Goal: Information Seeking & Learning: Learn about a topic

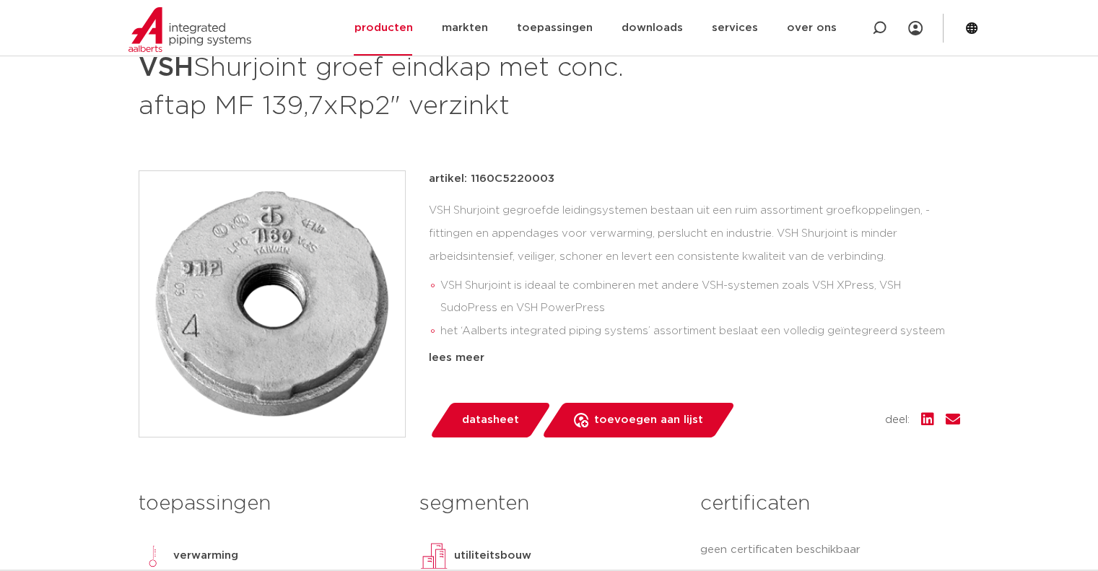
scroll to position [217, 0]
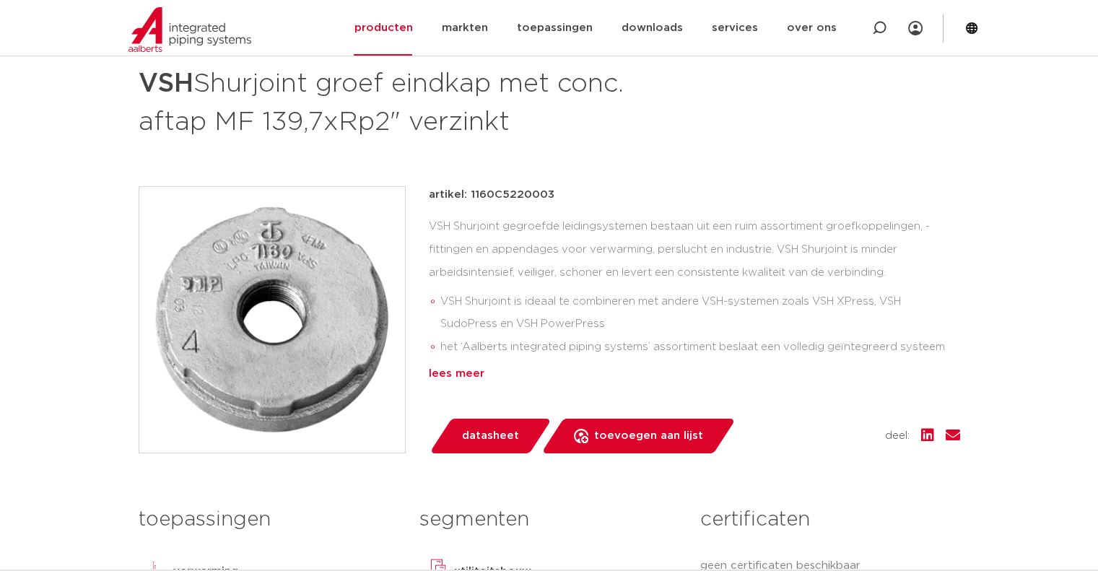
click at [461, 375] on div "lees meer" at bounding box center [694, 373] width 531 height 17
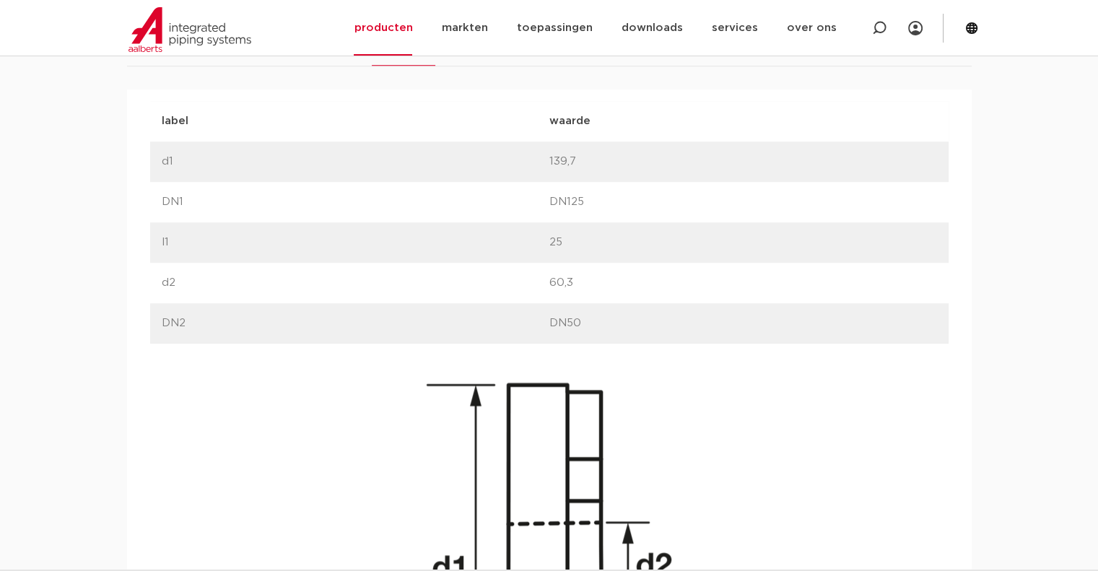
scroll to position [794, 0]
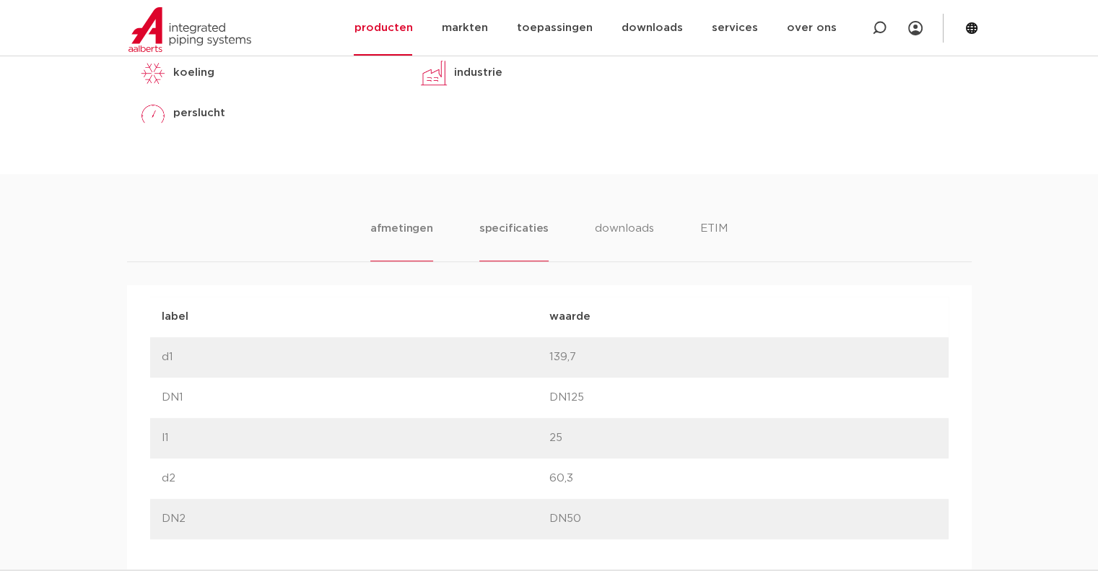
click at [512, 230] on li "specificaties" at bounding box center [513, 240] width 69 height 41
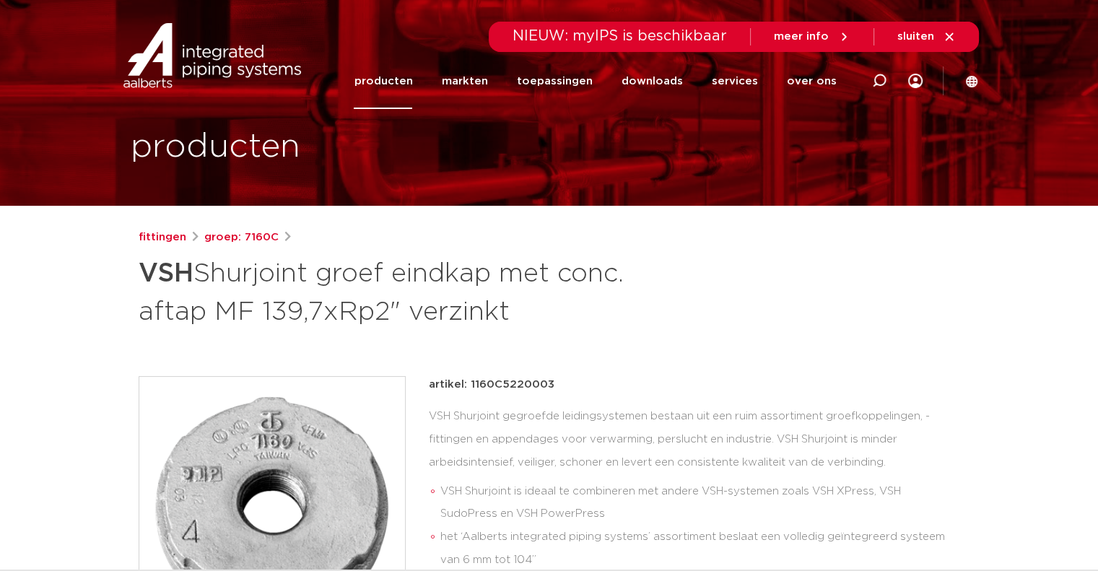
scroll to position [0, 0]
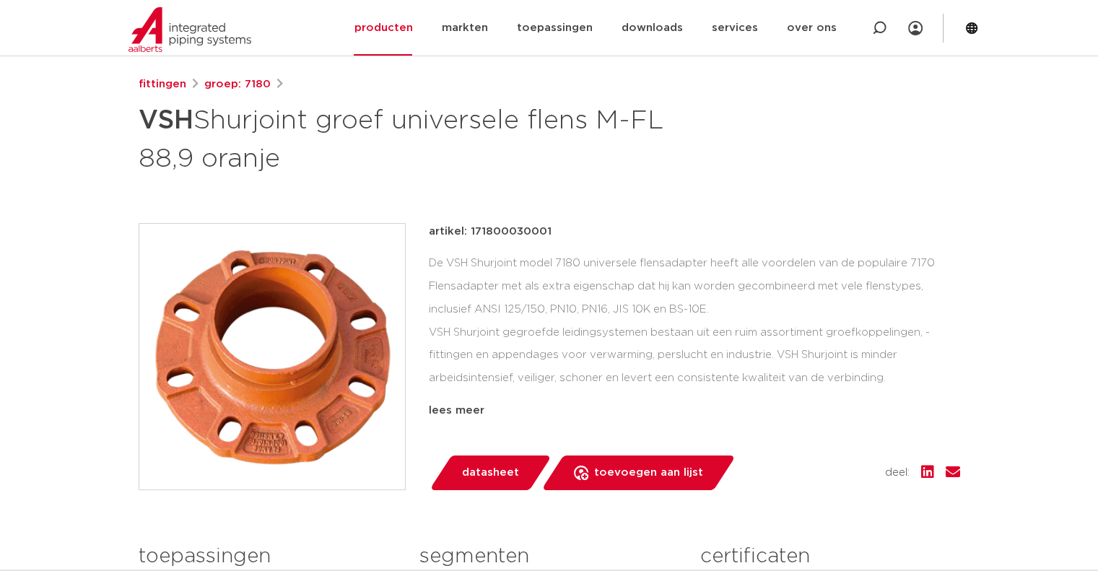
scroll to position [144, 0]
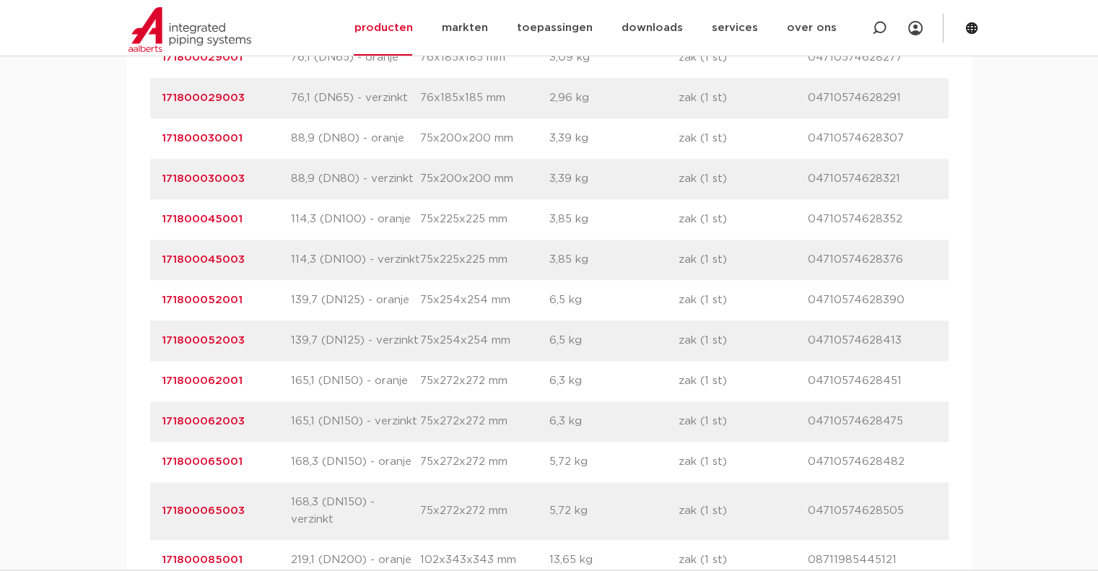
scroll to position [1155, 0]
click at [221, 299] on link "171800052001" at bounding box center [202, 298] width 81 height 11
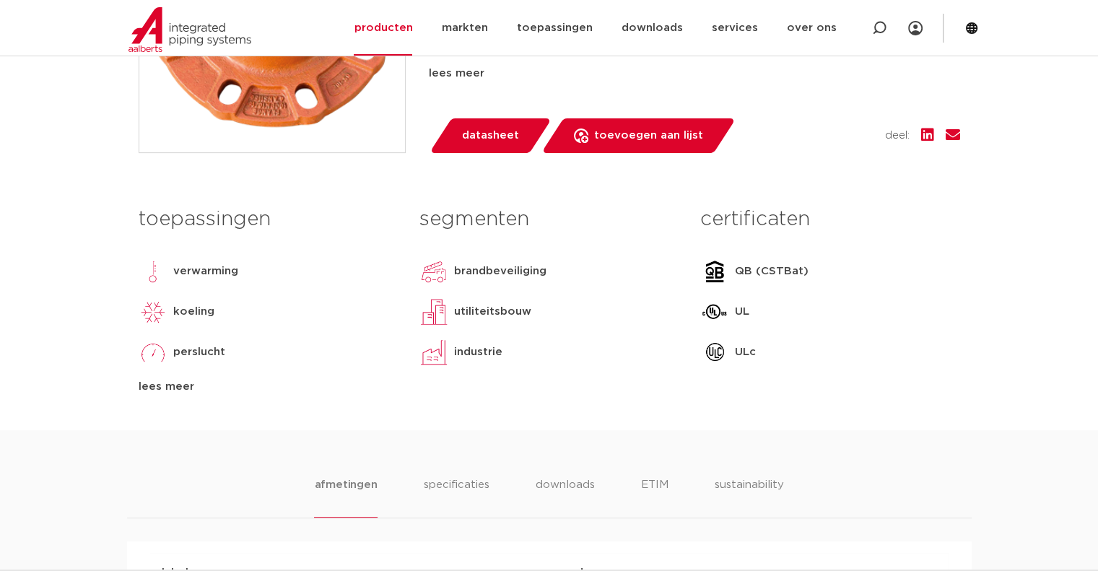
scroll to position [505, 0]
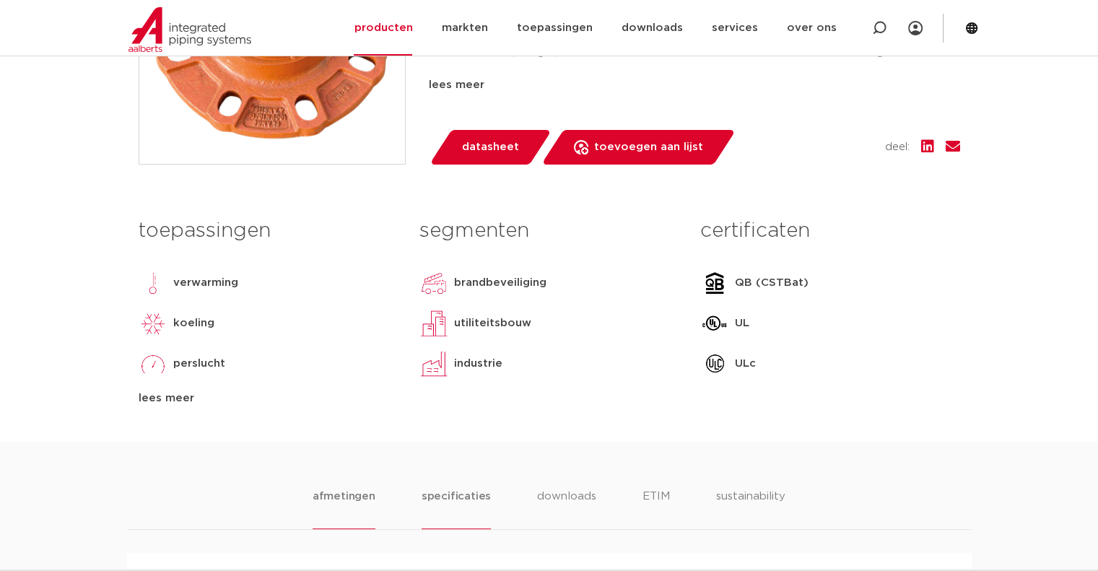
click at [461, 499] on li "specificaties" at bounding box center [456, 508] width 69 height 41
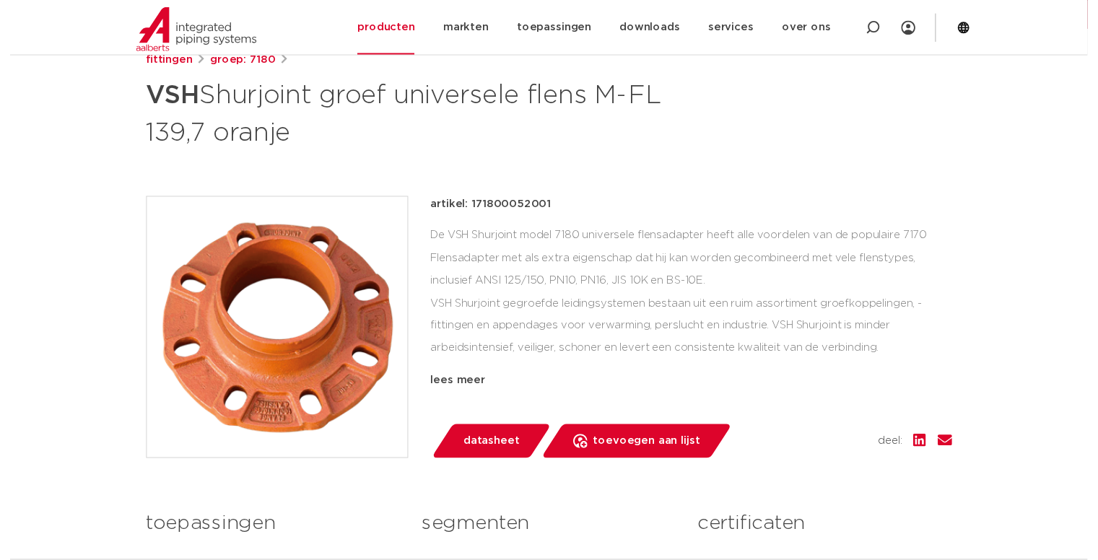
scroll to position [144, 0]
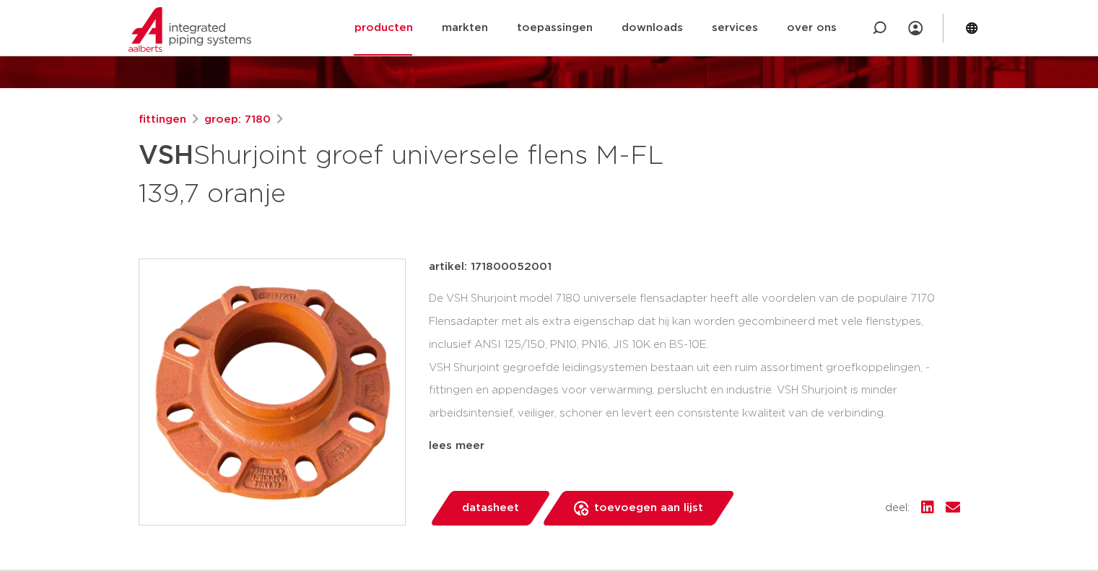
click at [467, 506] on span "datasheet" at bounding box center [490, 508] width 57 height 23
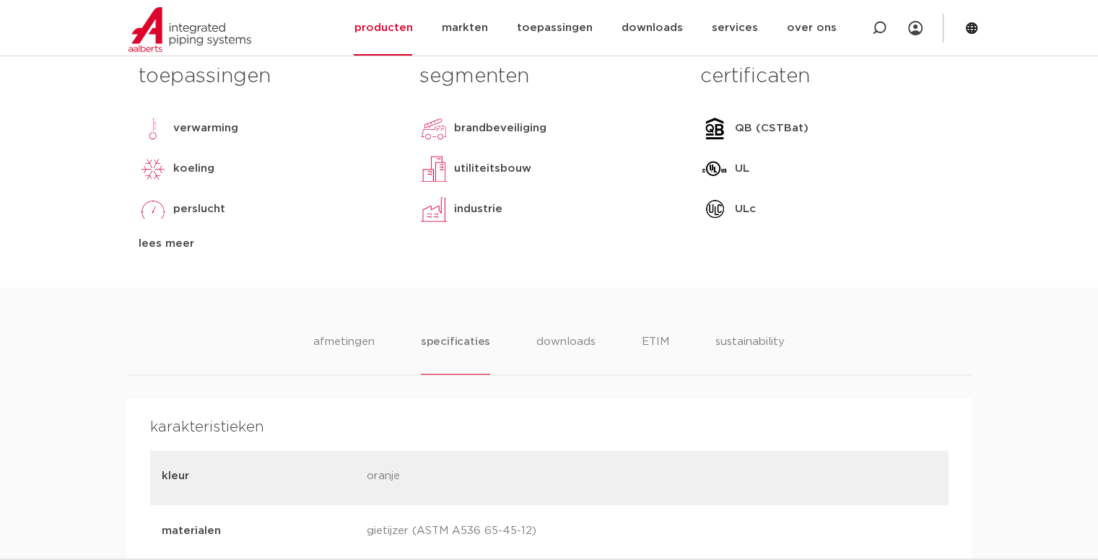
scroll to position [650, 0]
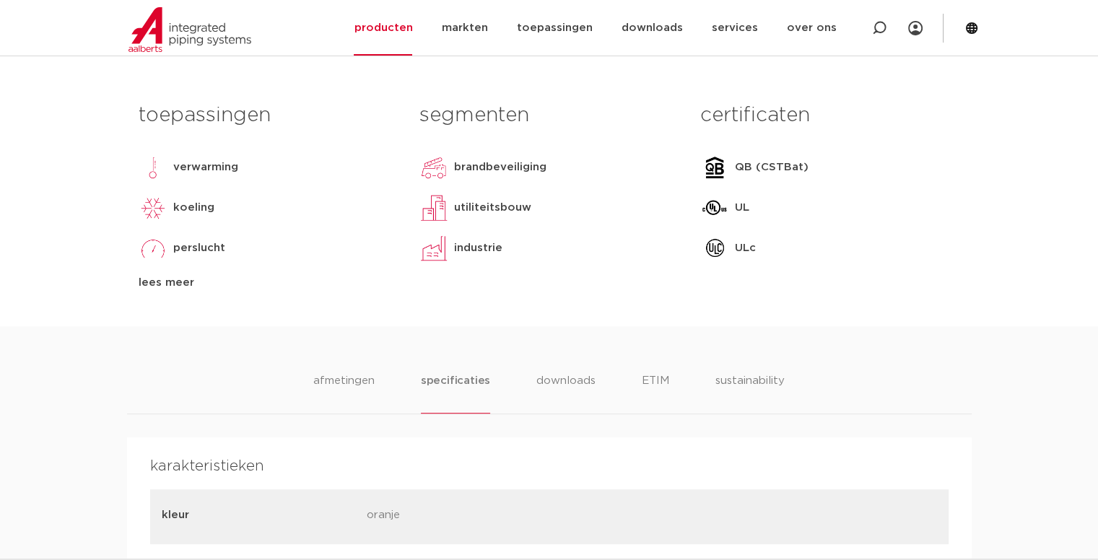
drag, startPoint x: 347, startPoint y: 378, endPoint x: 386, endPoint y: 375, distance: 39.0
click at [347, 378] on li "afmetingen" at bounding box center [343, 393] width 61 height 41
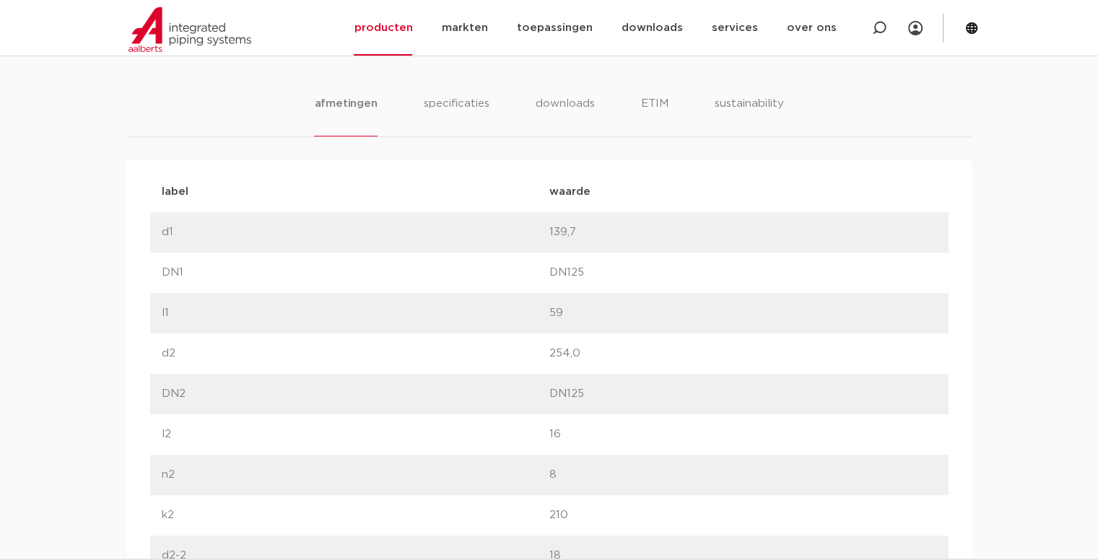
scroll to position [939, 0]
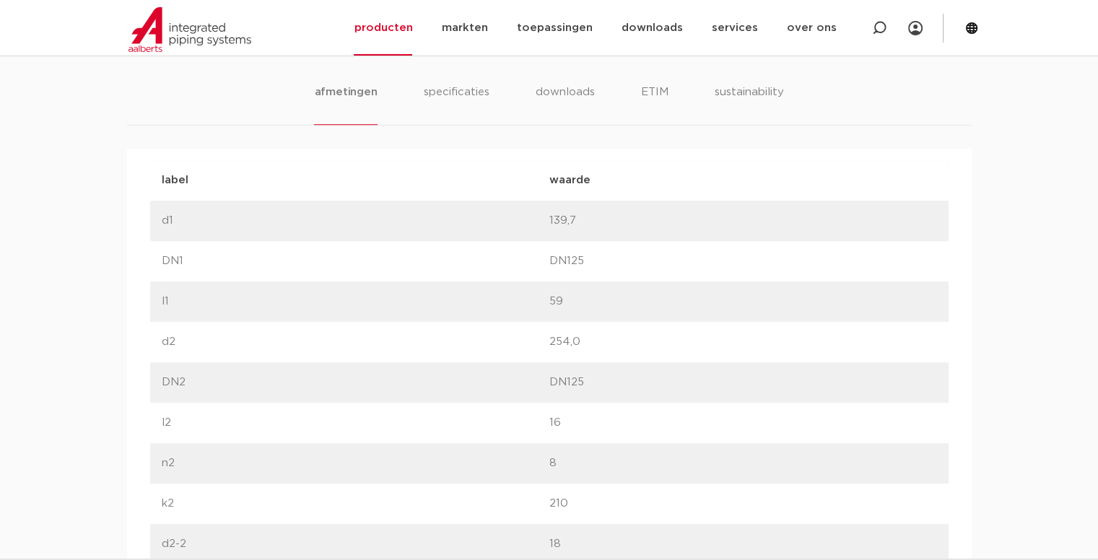
drag, startPoint x: 547, startPoint y: 217, endPoint x: 586, endPoint y: 217, distance: 39.0
click at [586, 217] on div "label d1 waarde 139,7" at bounding box center [549, 221] width 799 height 40
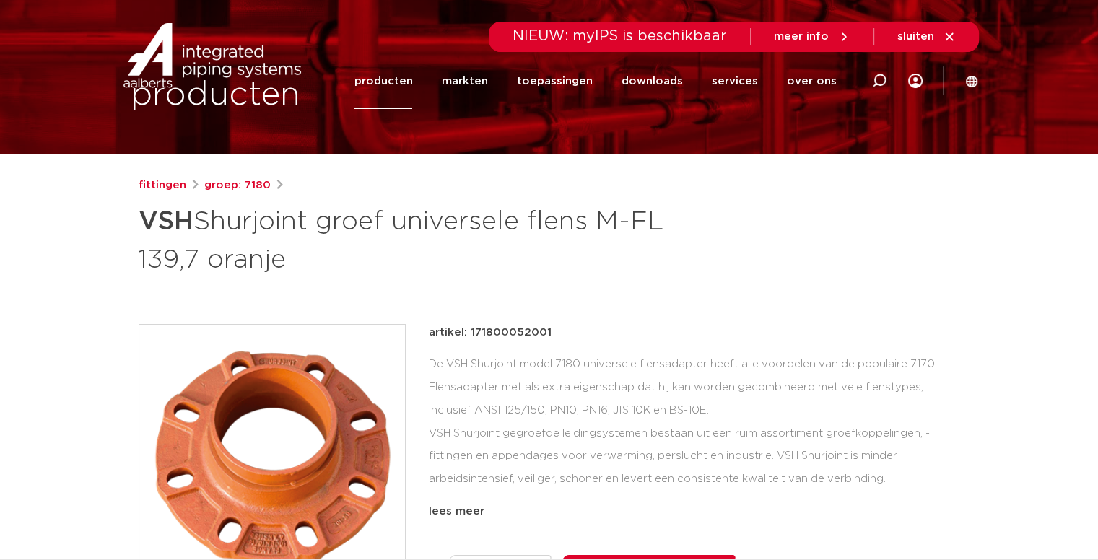
scroll to position [0, 0]
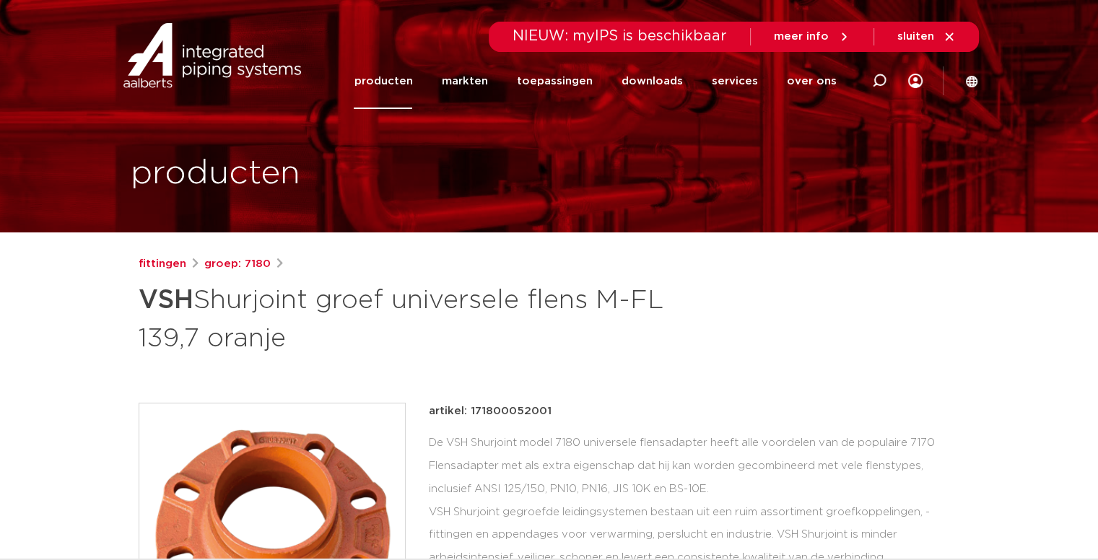
click at [412, 85] on link "producten" at bounding box center [383, 81] width 58 height 56
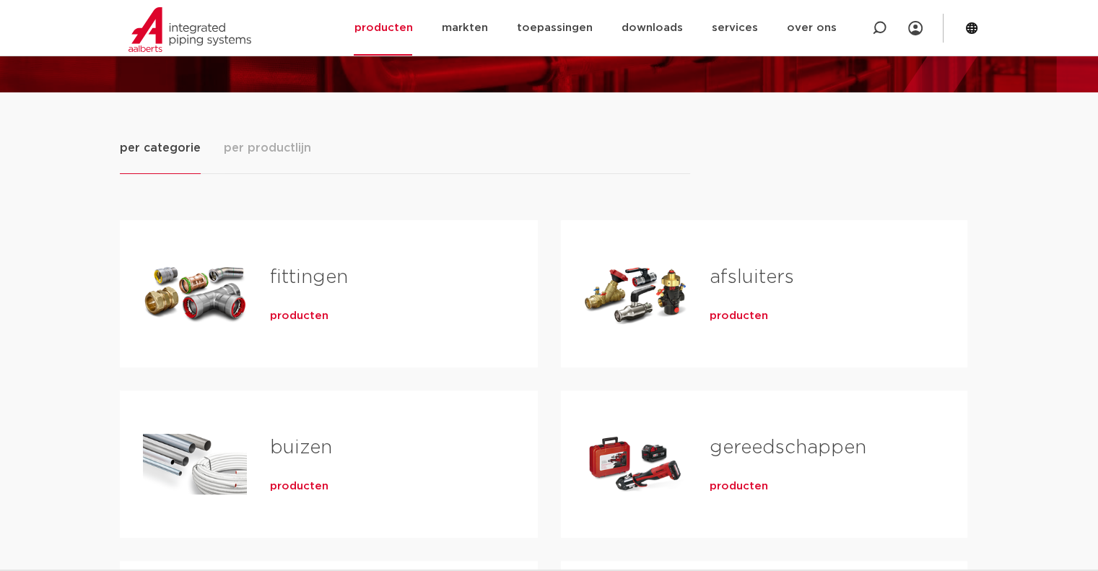
scroll to position [289, 0]
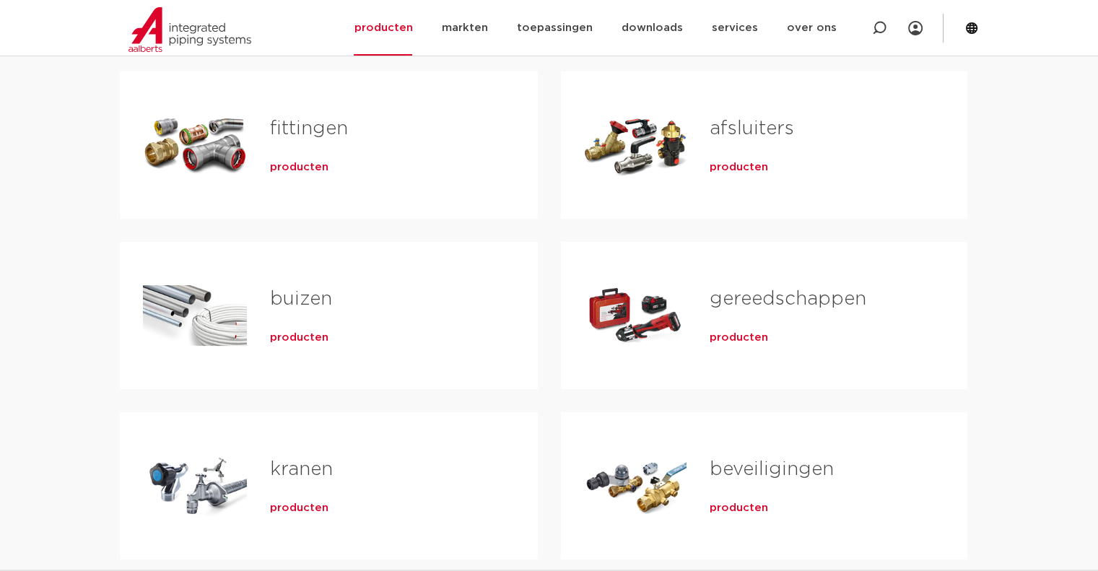
click at [331, 130] on link "fittingen" at bounding box center [309, 128] width 78 height 19
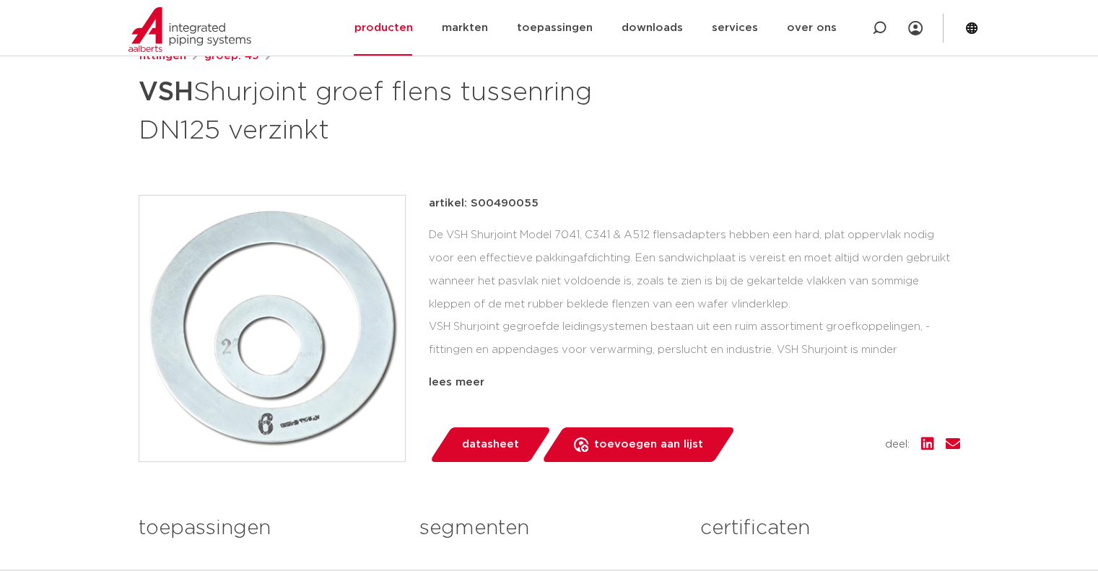
scroll to position [217, 0]
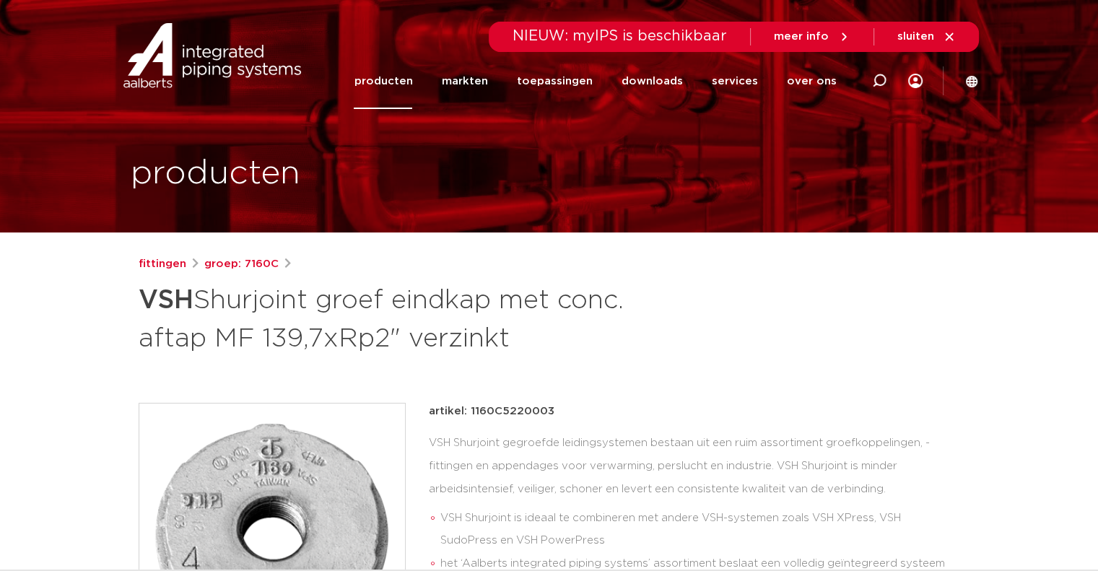
click at [403, 89] on link "producten" at bounding box center [383, 81] width 58 height 56
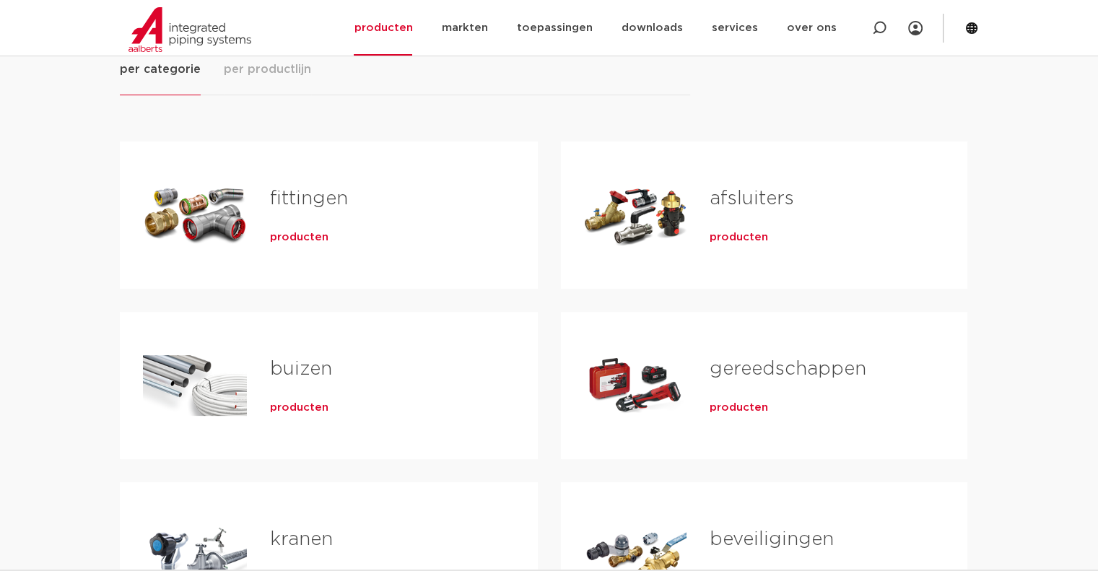
scroll to position [217, 0]
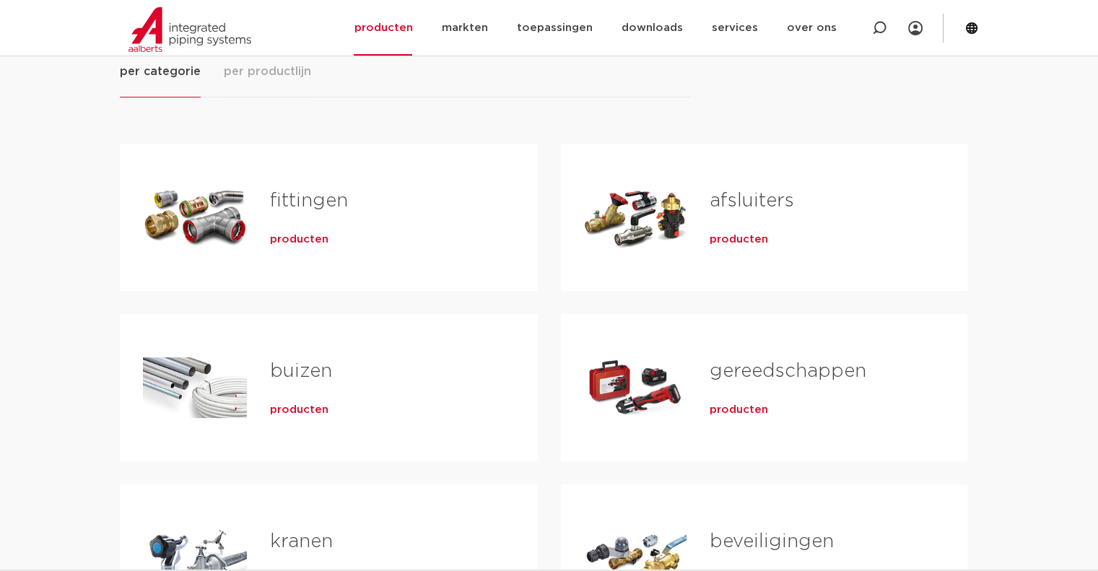
click at [301, 378] on link "buizen" at bounding box center [301, 371] width 62 height 19
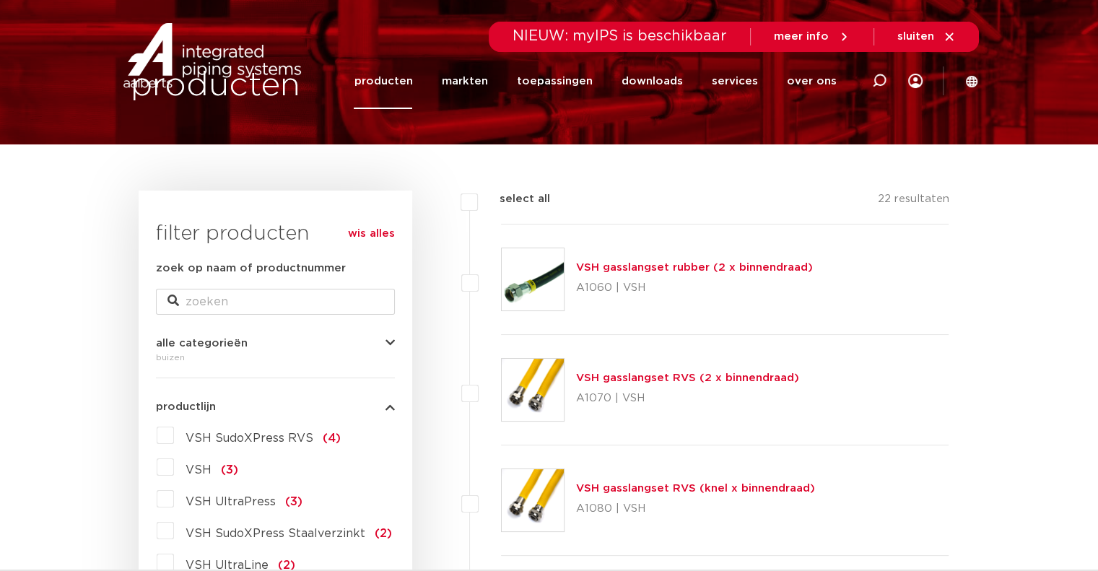
scroll to position [217, 0]
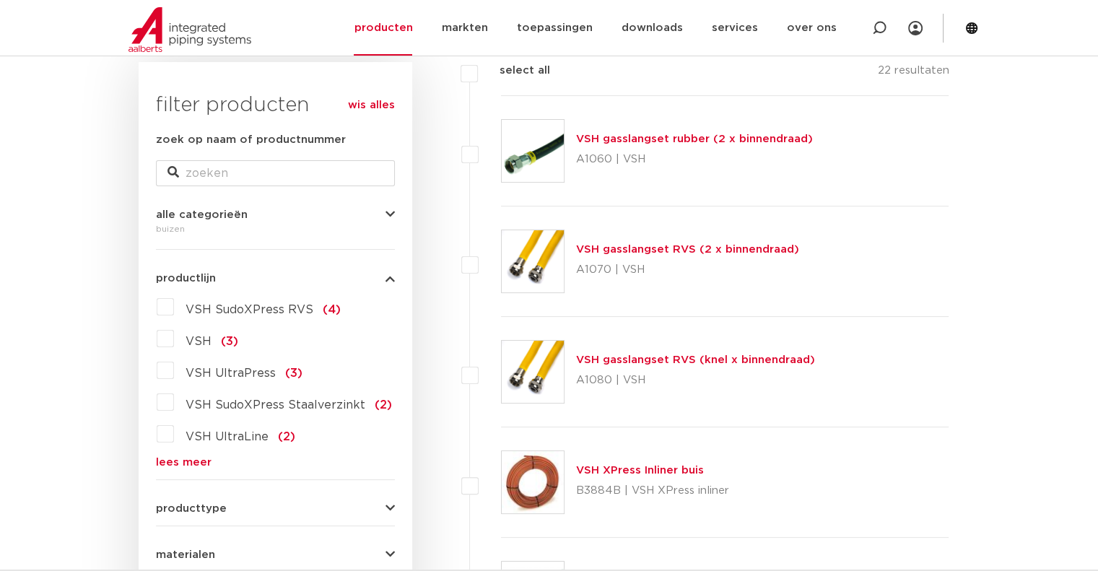
click at [192, 458] on link "lees meer" at bounding box center [275, 462] width 239 height 11
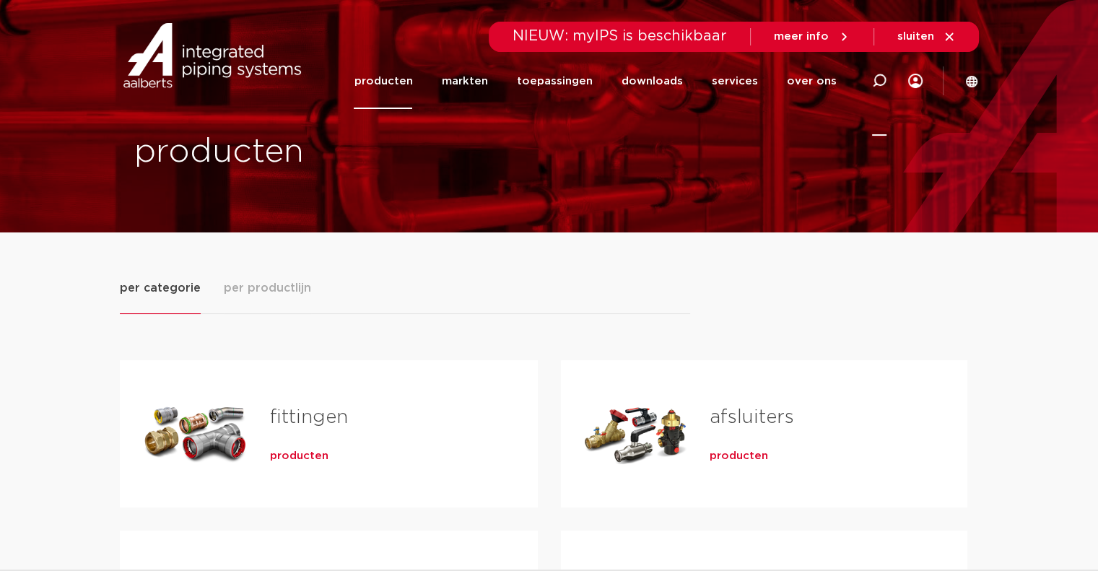
click at [885, 77] on icon at bounding box center [879, 80] width 17 height 17
type input "shurjoint"
click button "Zoeken" at bounding box center [0, 0] width 0 height 0
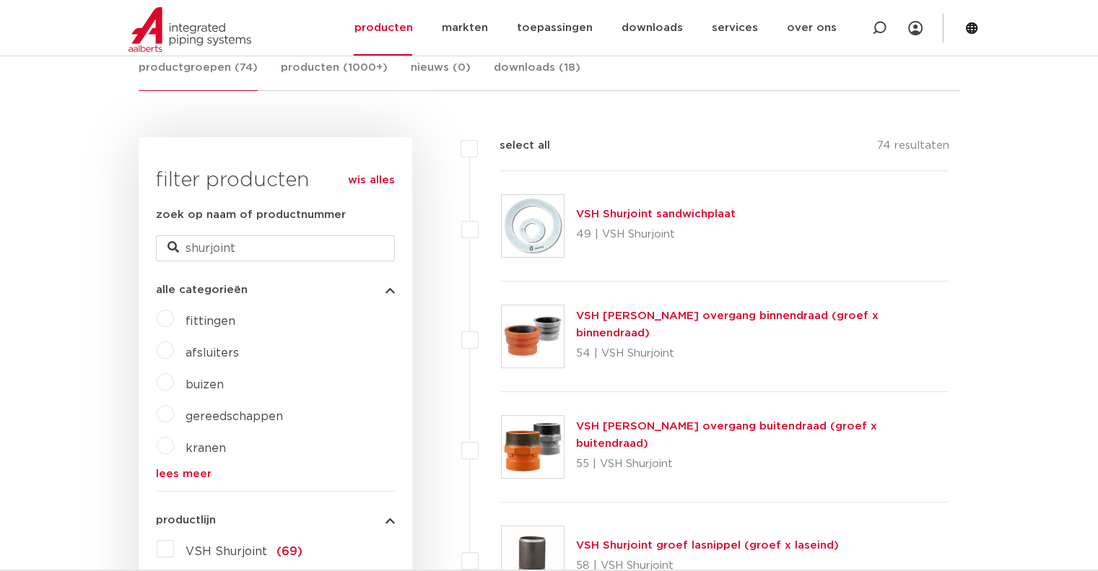
scroll to position [361, 0]
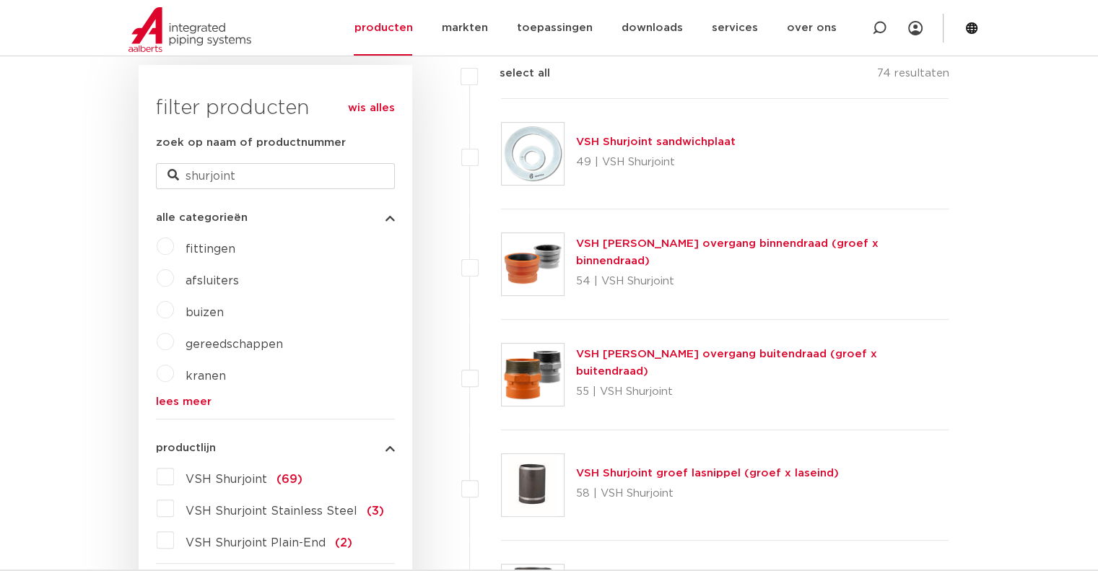
click at [742, 360] on link "VSH [PERSON_NAME] overgang buitendraad (groef x buitendraad)" at bounding box center [726, 363] width 301 height 28
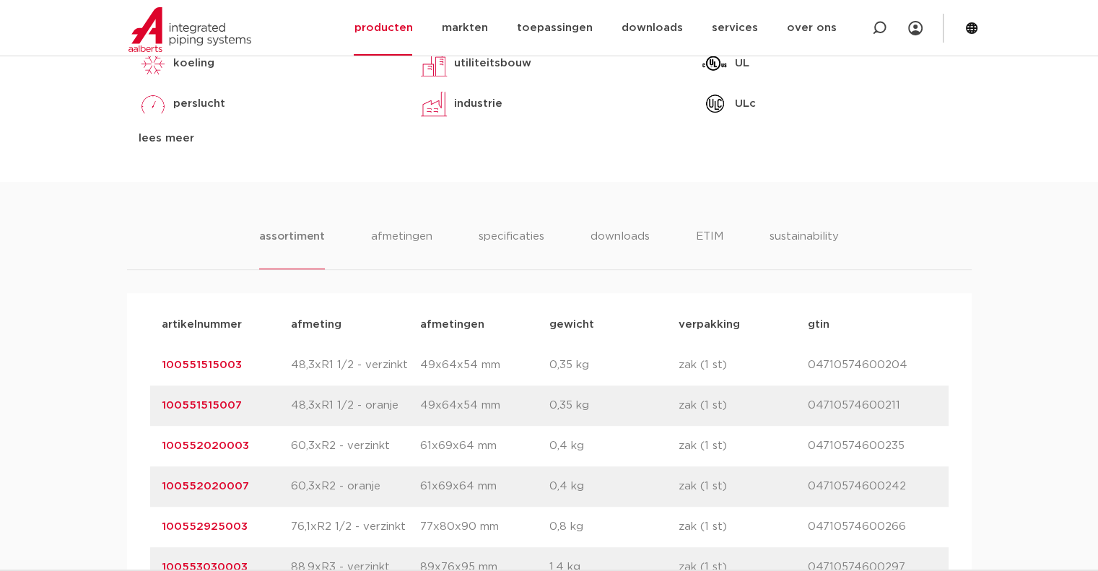
scroll to position [939, 0]
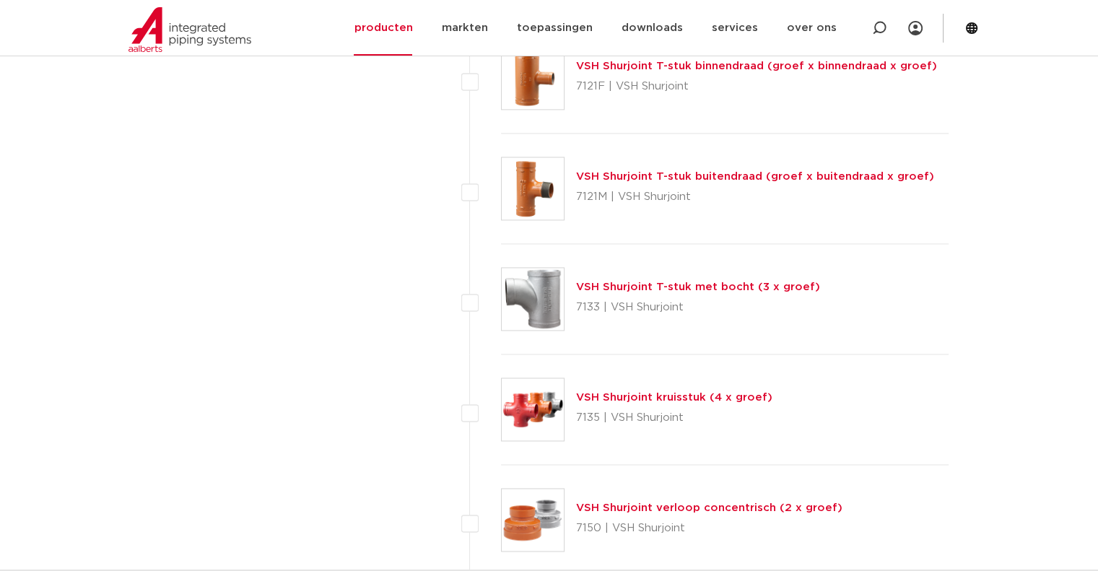
scroll to position [2310, 0]
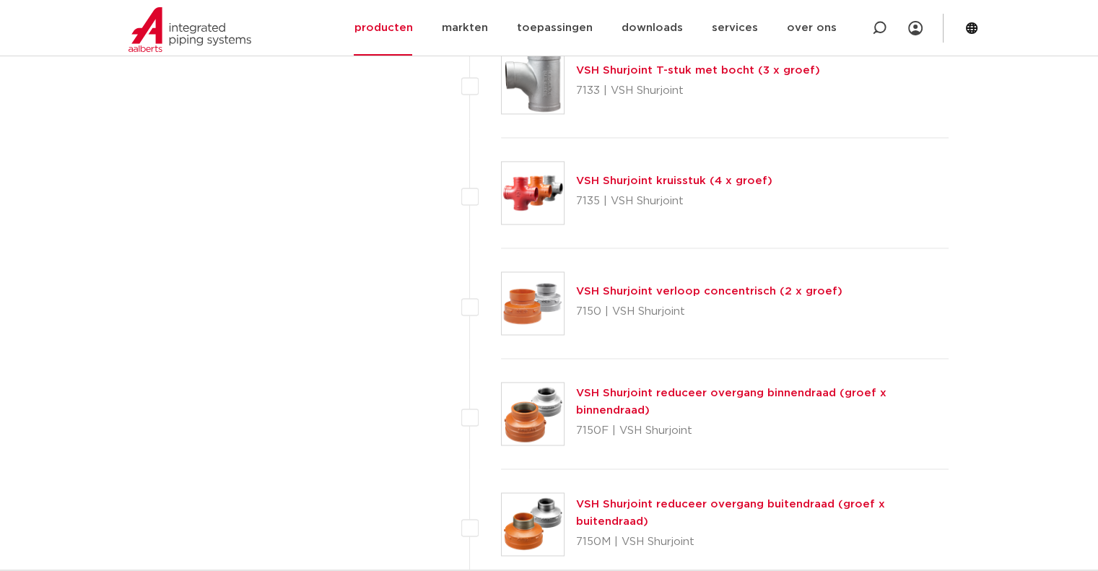
click at [750, 389] on link "VSH Shurjoint reduceer overgang binnendraad (groef x binnendraad)" at bounding box center [731, 402] width 310 height 28
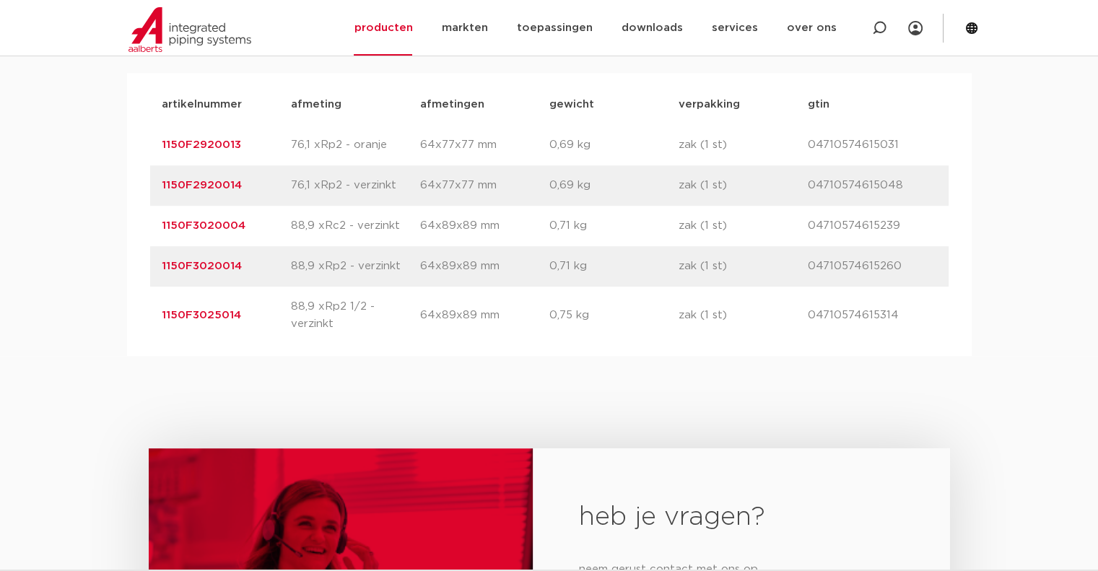
scroll to position [1011, 0]
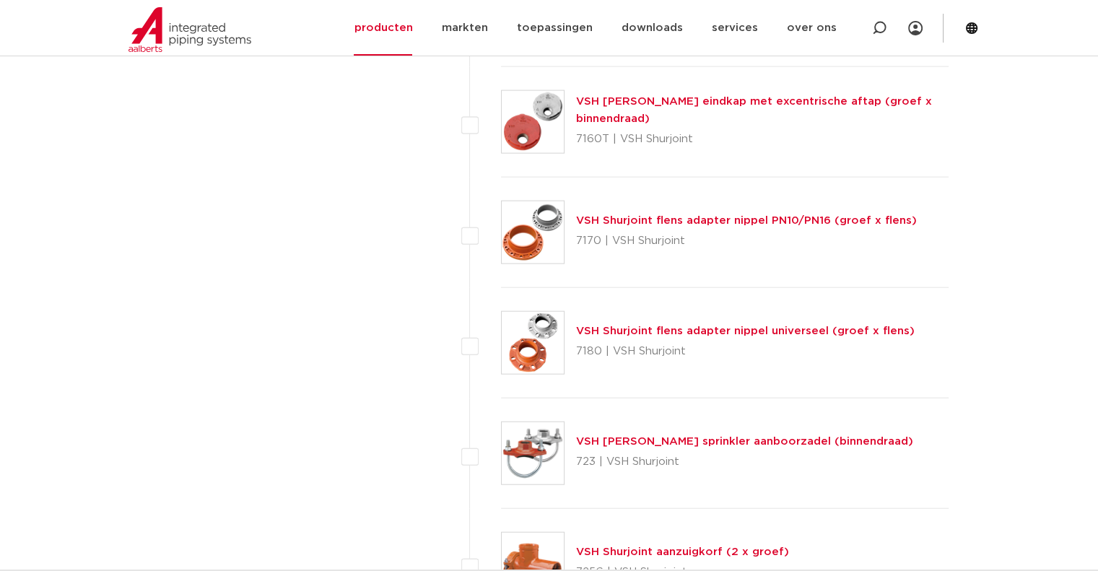
scroll to position [3177, 0]
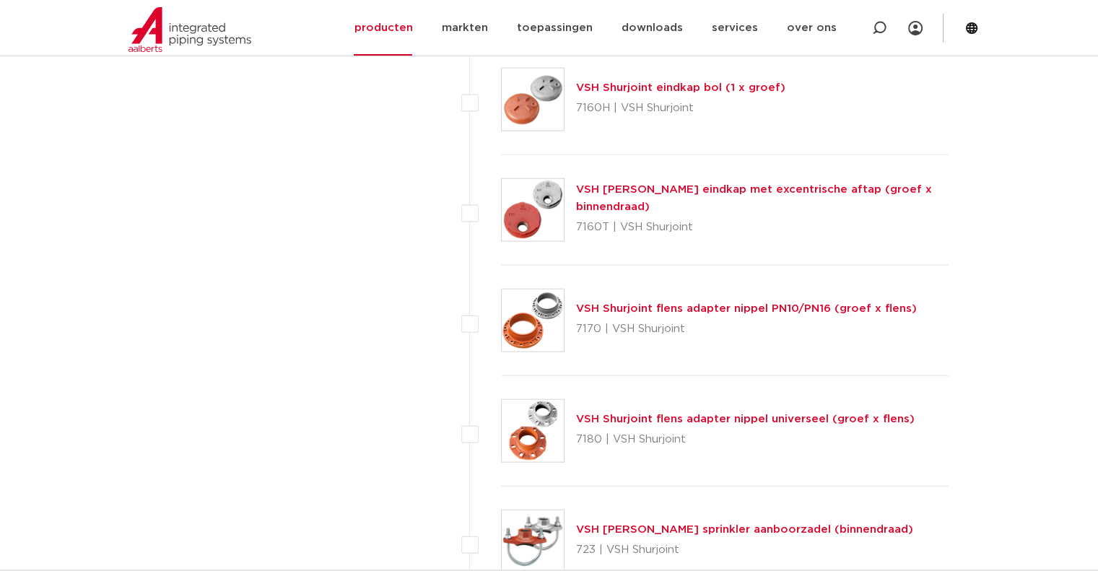
click at [780, 303] on link "VSH Shurjoint flens adapter nippel PN10/PN16 (groef x flens)" at bounding box center [746, 308] width 341 height 11
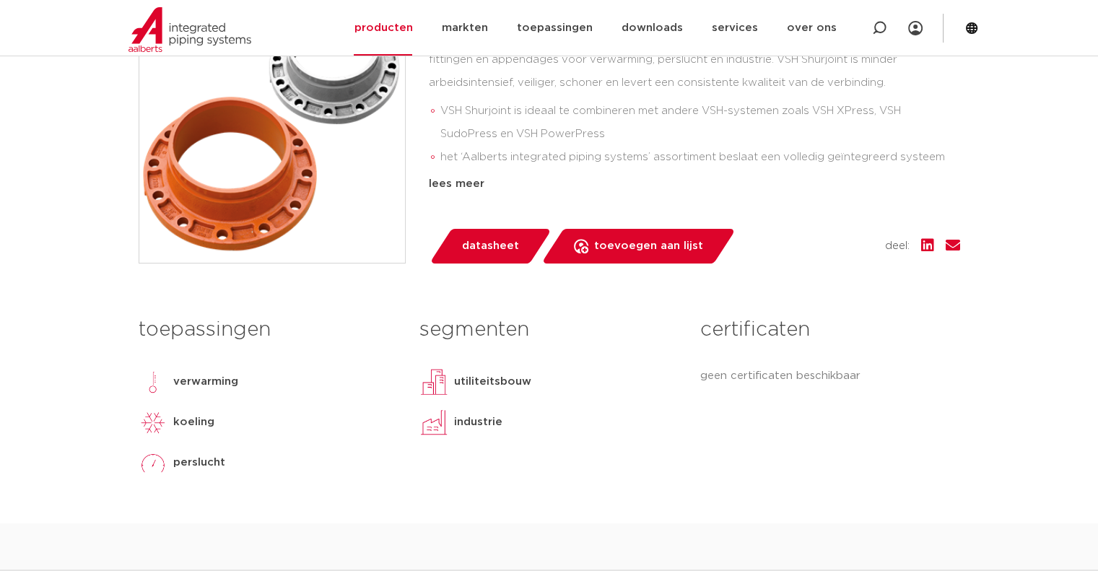
scroll to position [433, 0]
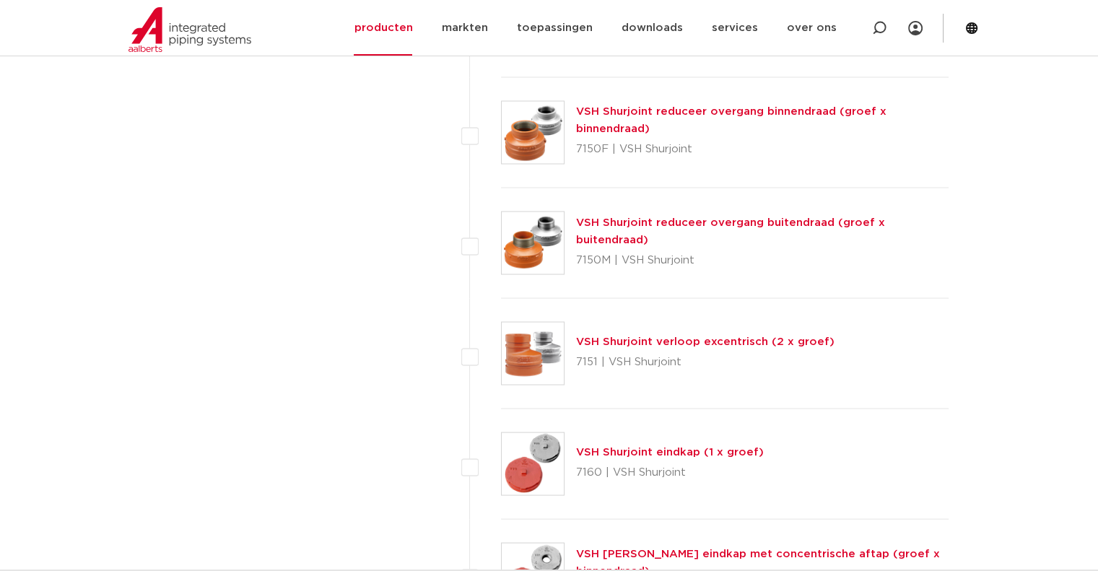
scroll to position [2599, 0]
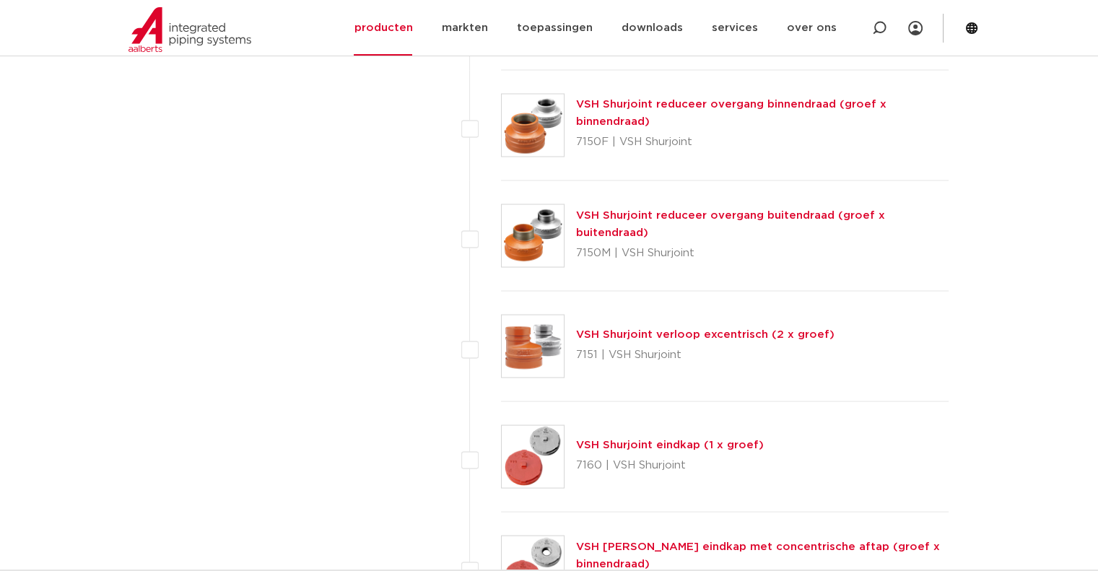
click at [788, 331] on link "VSH Shurjoint verloop excentrisch (2 x groef)" at bounding box center [705, 334] width 258 height 11
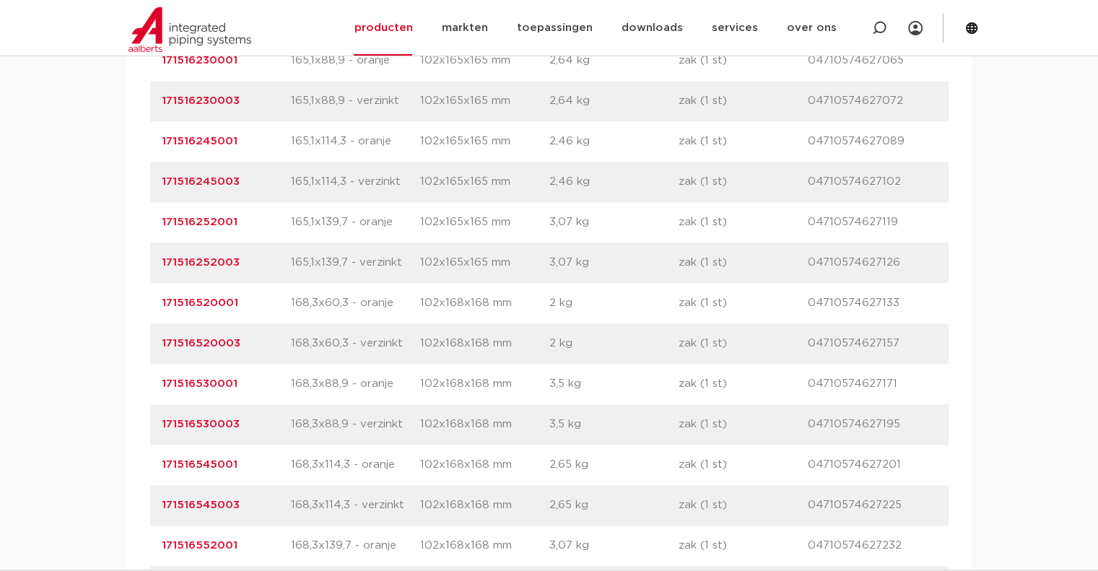
scroll to position [1949, 0]
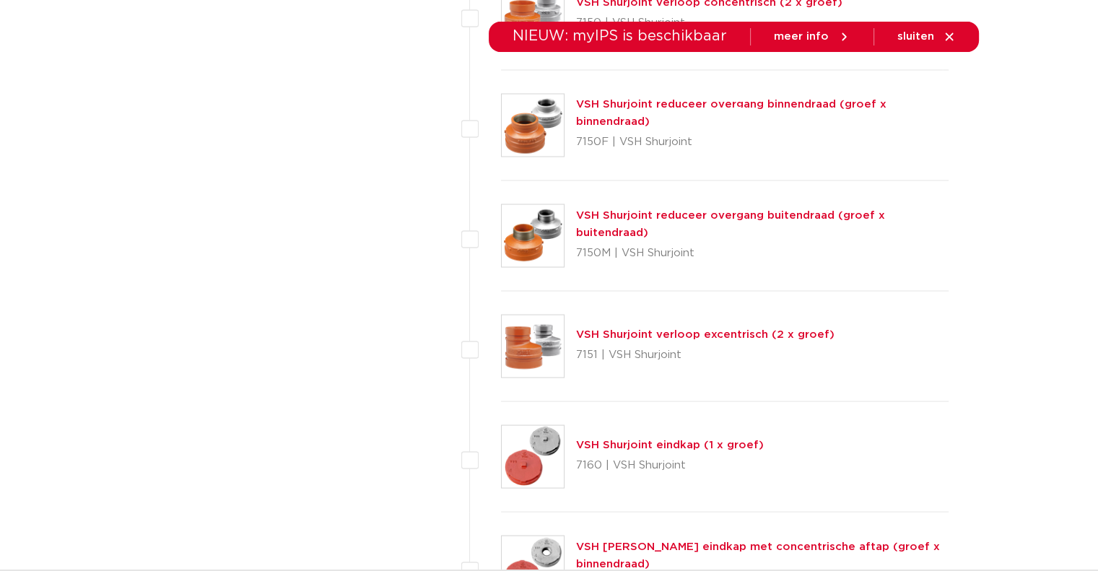
click at [757, 104] on link "services" at bounding box center [734, 81] width 46 height 56
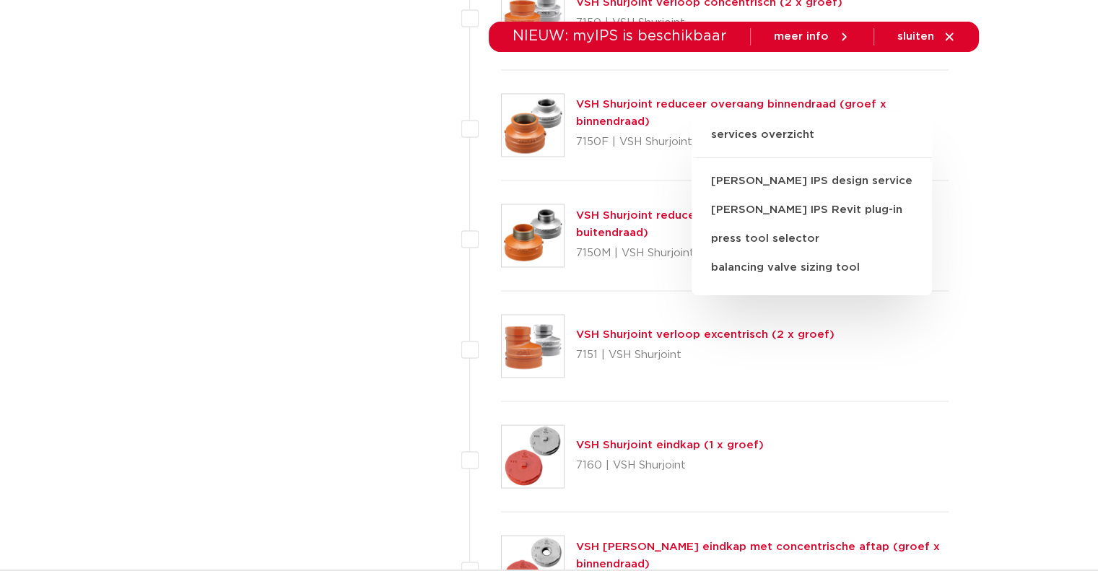
click at [757, 104] on link "services" at bounding box center [734, 81] width 46 height 56
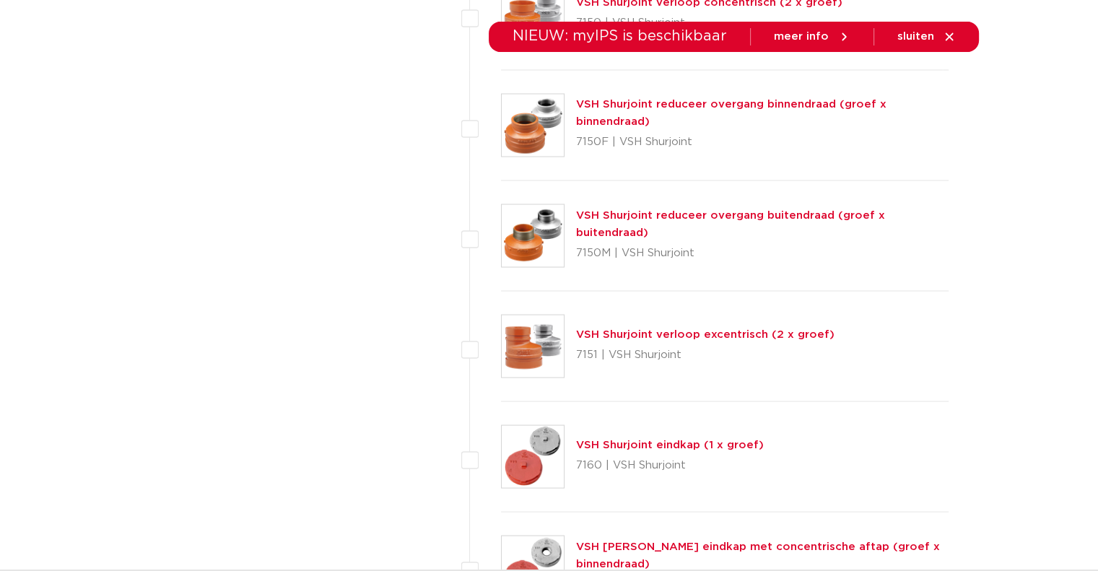
click at [625, 101] on li "downloads alle downloads certificaten cad en andere software epd documentatie t…" at bounding box center [651, 81] width 90 height 56
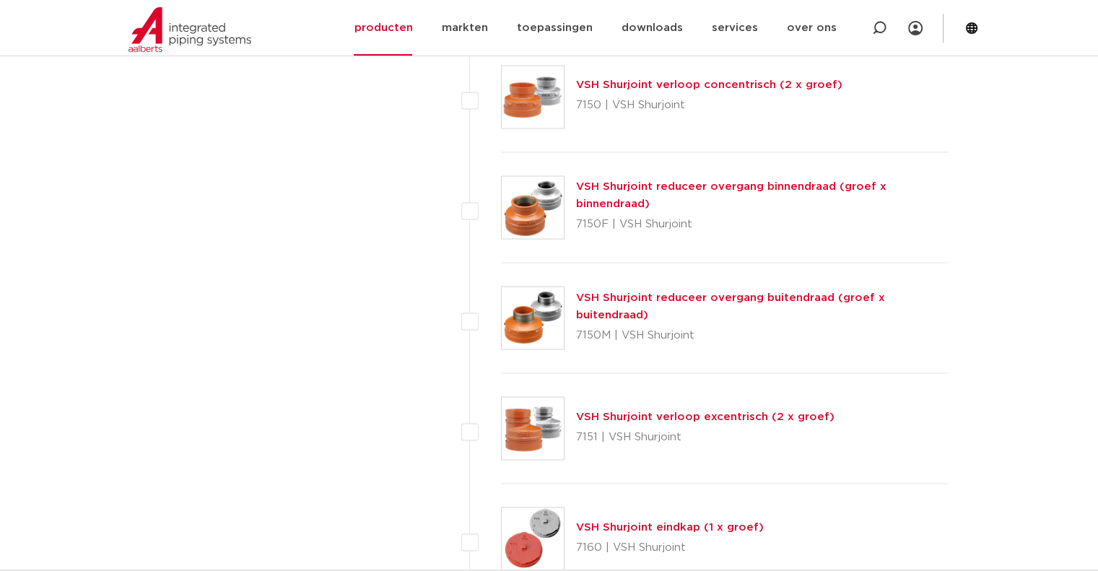
scroll to position [2455, 0]
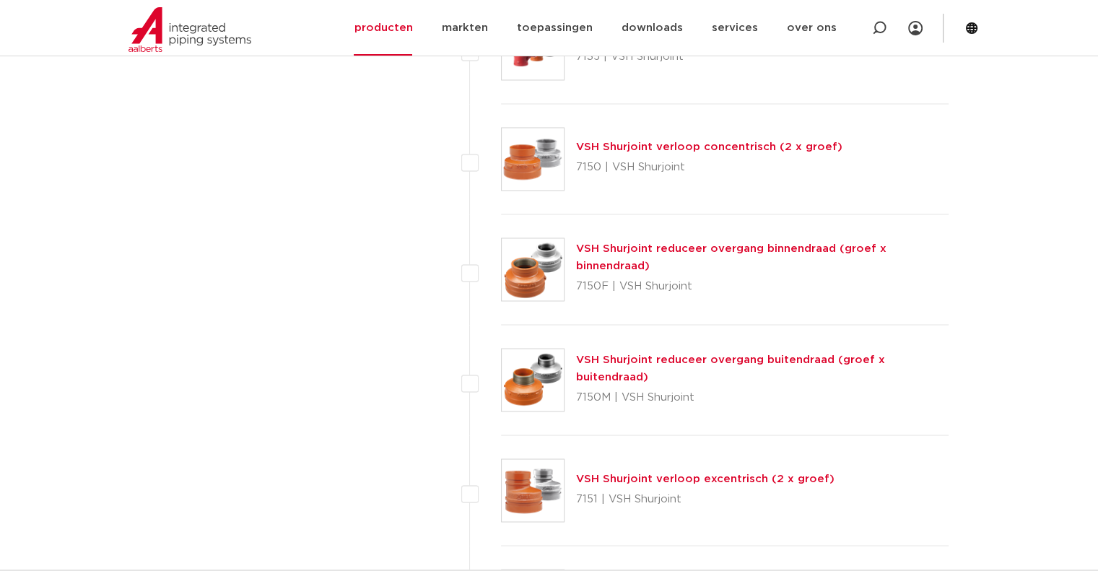
click at [607, 243] on link "VSH Shurjoint reduceer overgang binnendraad (groef x binnendraad)" at bounding box center [731, 257] width 310 height 28
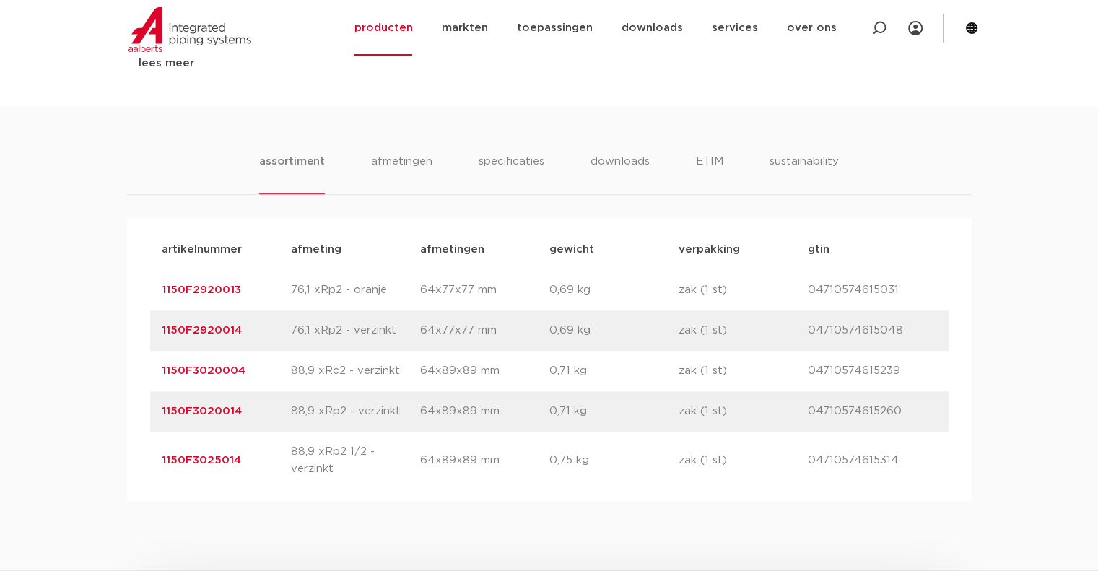
scroll to position [939, 0]
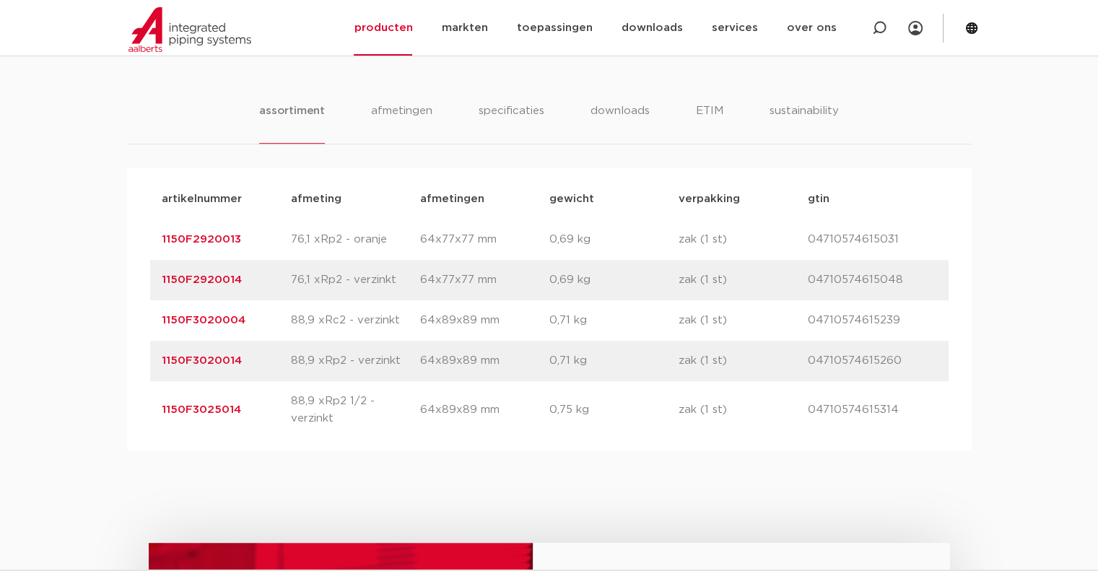
click at [211, 359] on link "1150F3020014" at bounding box center [202, 360] width 80 height 11
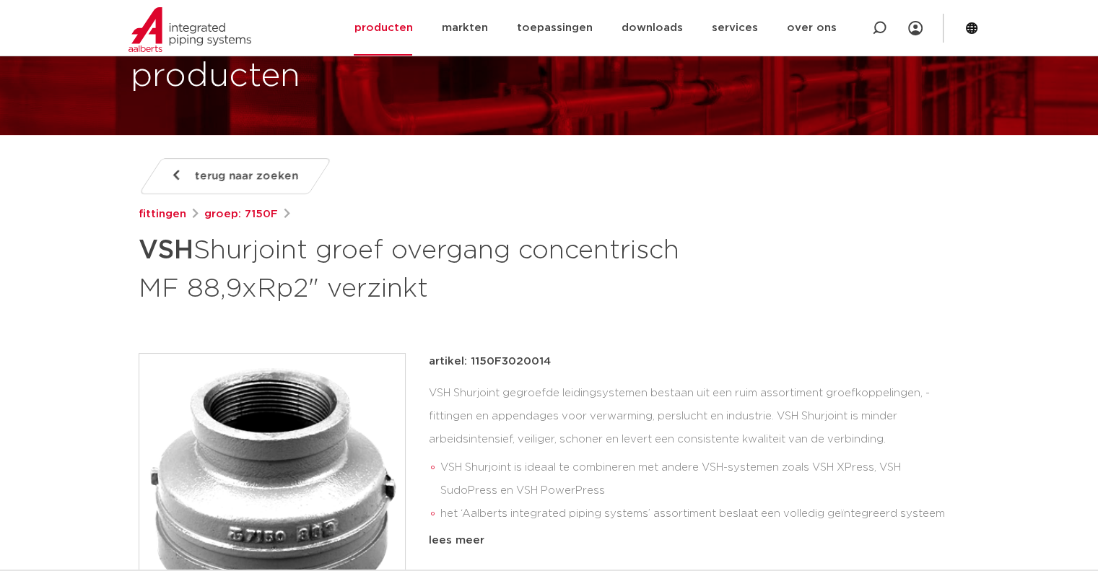
scroll to position [217, 0]
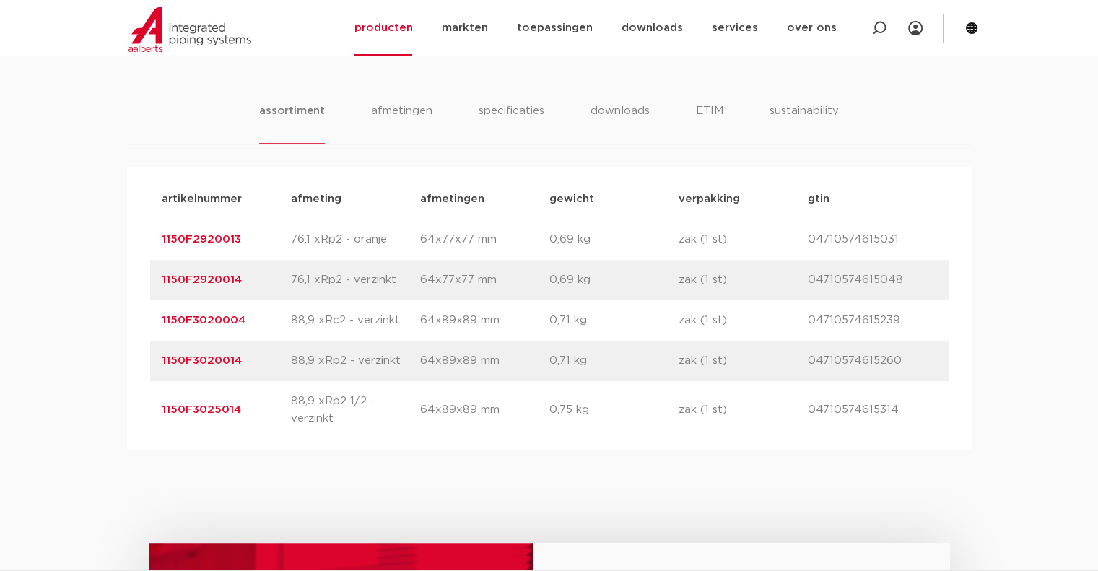
click at [215, 323] on link "1150F3020004" at bounding box center [204, 320] width 84 height 11
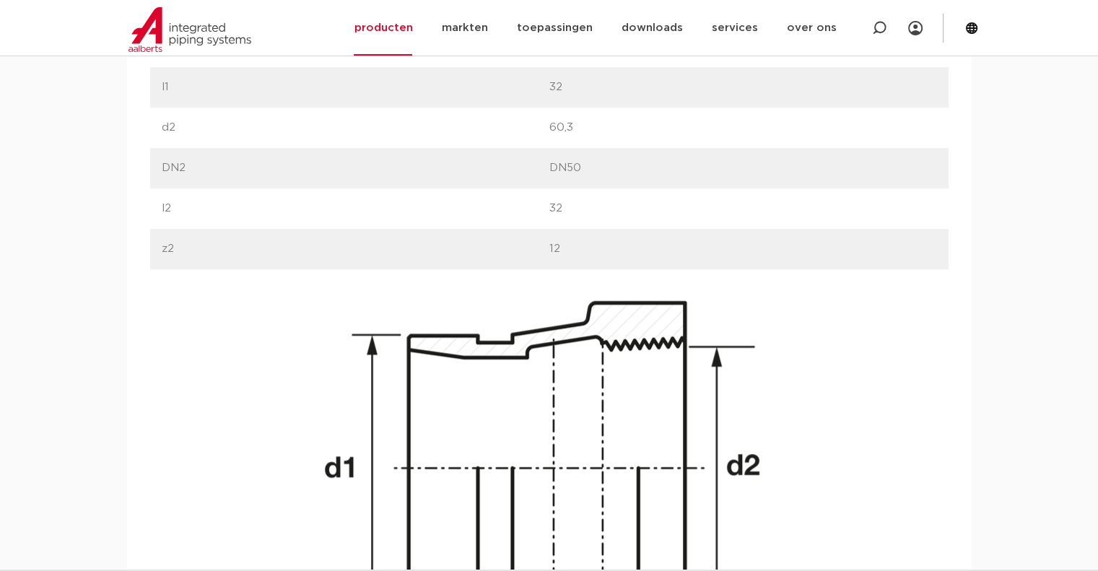
scroll to position [1083, 0]
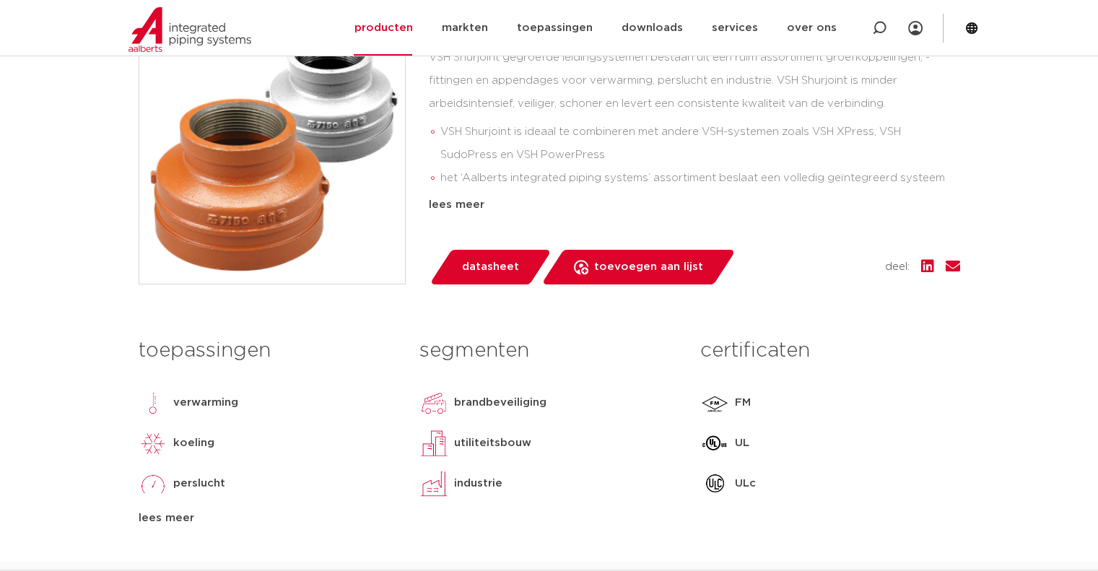
scroll to position [72, 0]
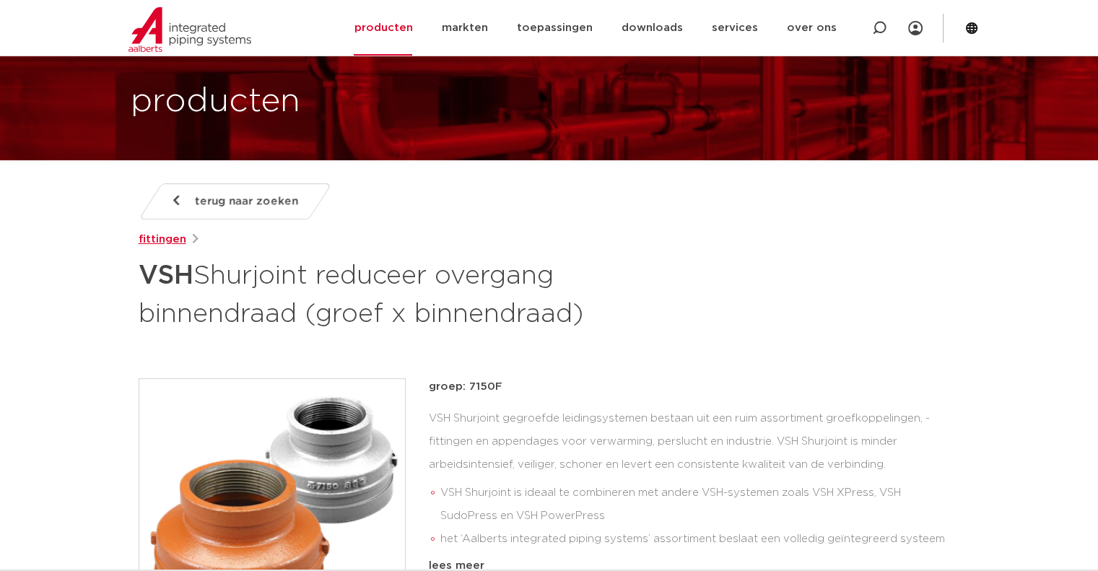
click at [171, 238] on link "fittingen" at bounding box center [163, 239] width 48 height 17
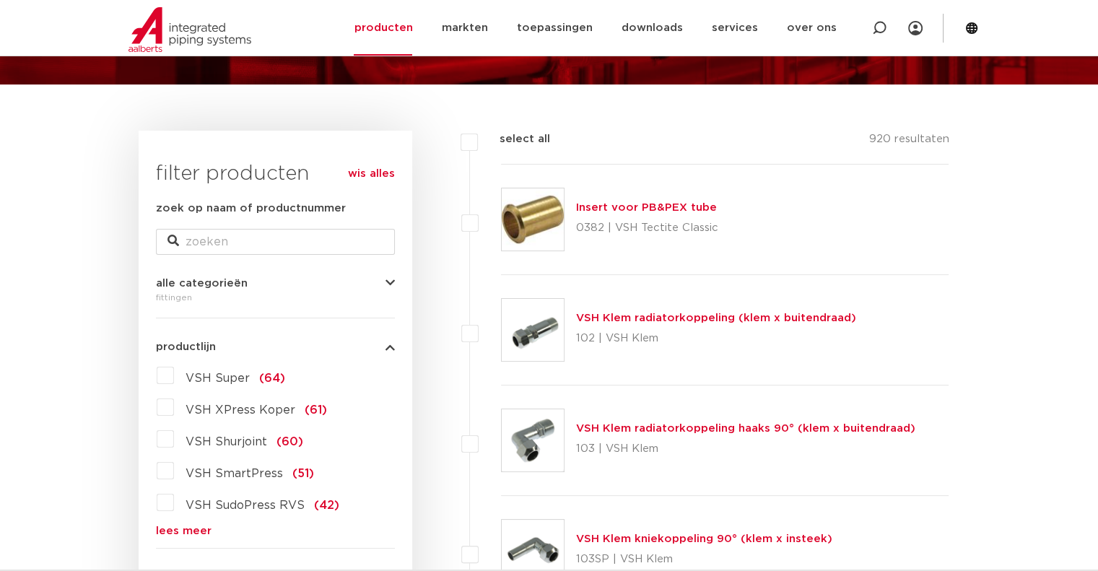
scroll to position [433, 0]
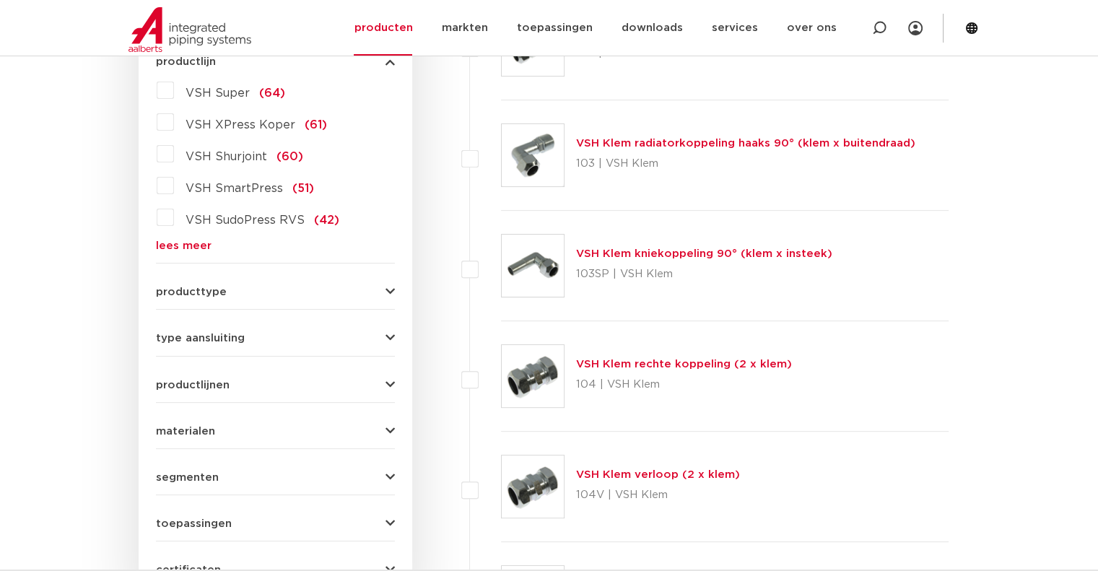
click at [174, 152] on label "VSH Shurjoint (60)" at bounding box center [238, 153] width 129 height 23
click at [0, 0] on input "VSH Shurjoint (60)" at bounding box center [0, 0] width 0 height 0
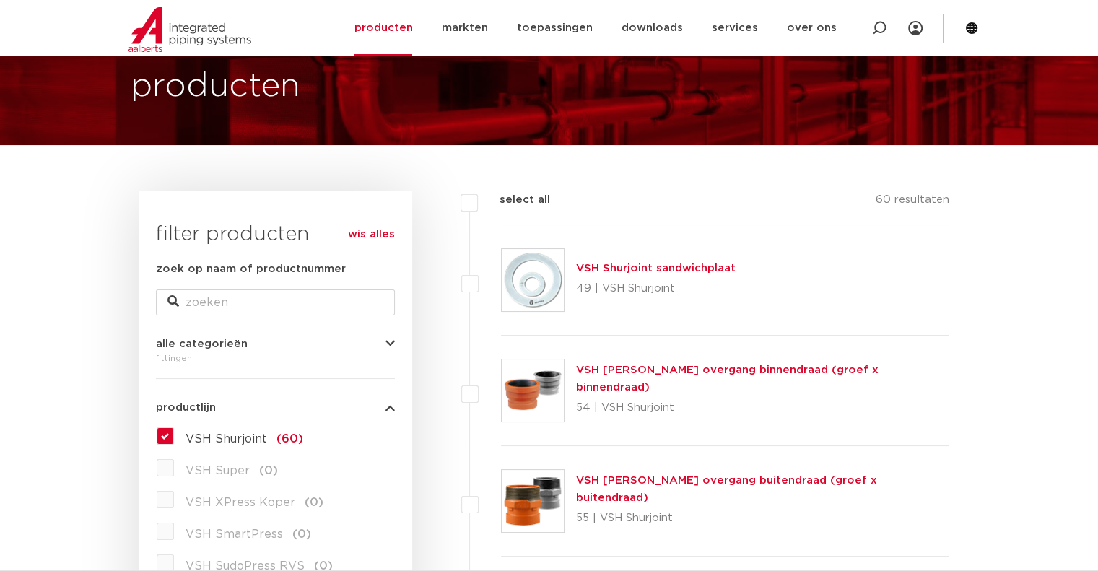
scroll to position [72, 0]
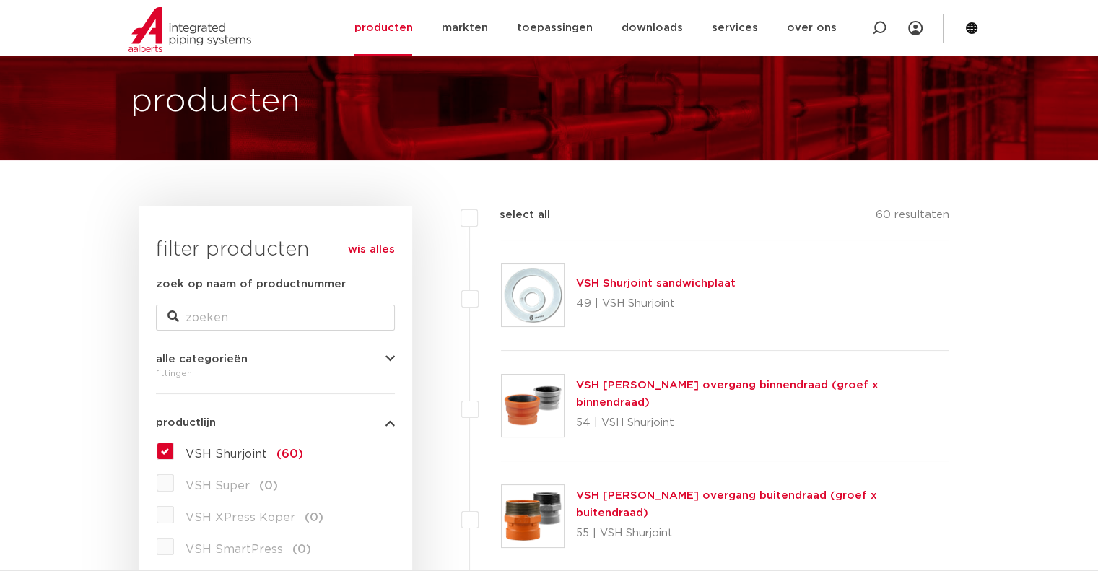
click at [744, 395] on link "VSH [PERSON_NAME] overgang binnendraad (groef x binnendraad)" at bounding box center [727, 394] width 303 height 28
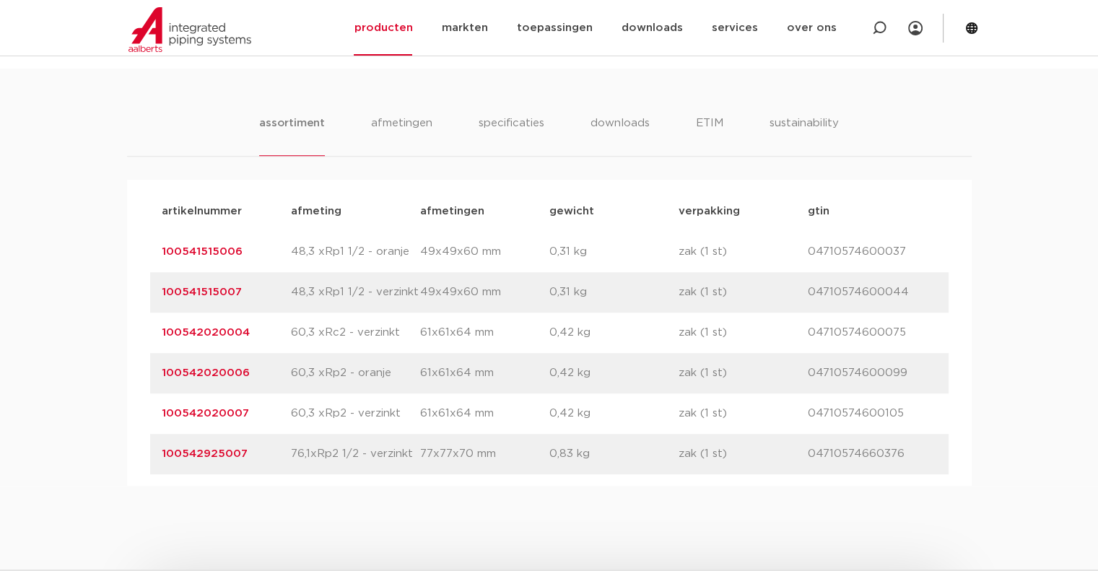
scroll to position [866, 0]
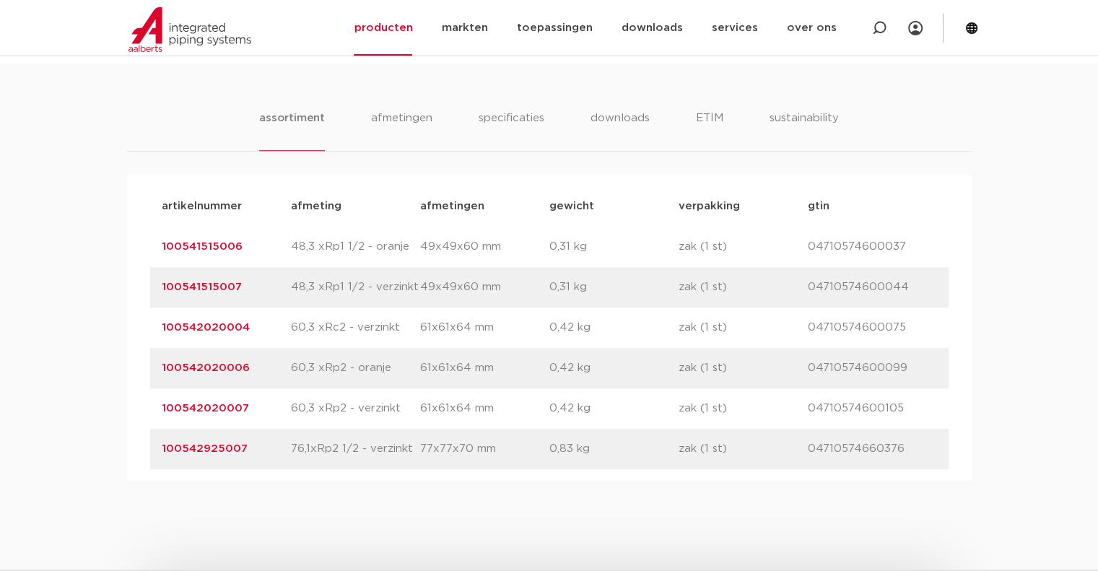
click at [232, 375] on p "100542020006" at bounding box center [226, 368] width 129 height 17
click at [233, 369] on link "100542020006" at bounding box center [206, 367] width 88 height 11
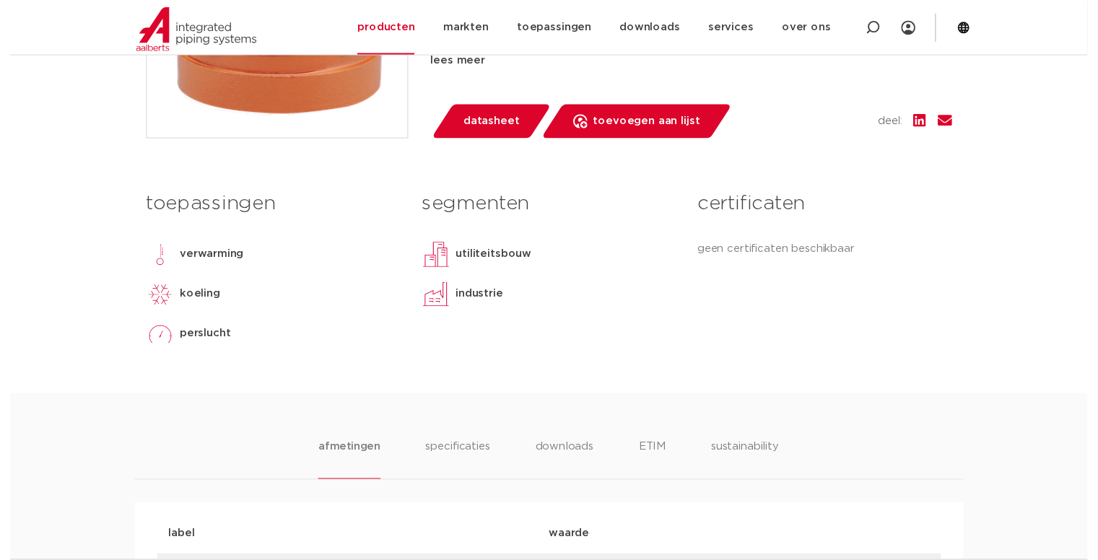
scroll to position [505, 0]
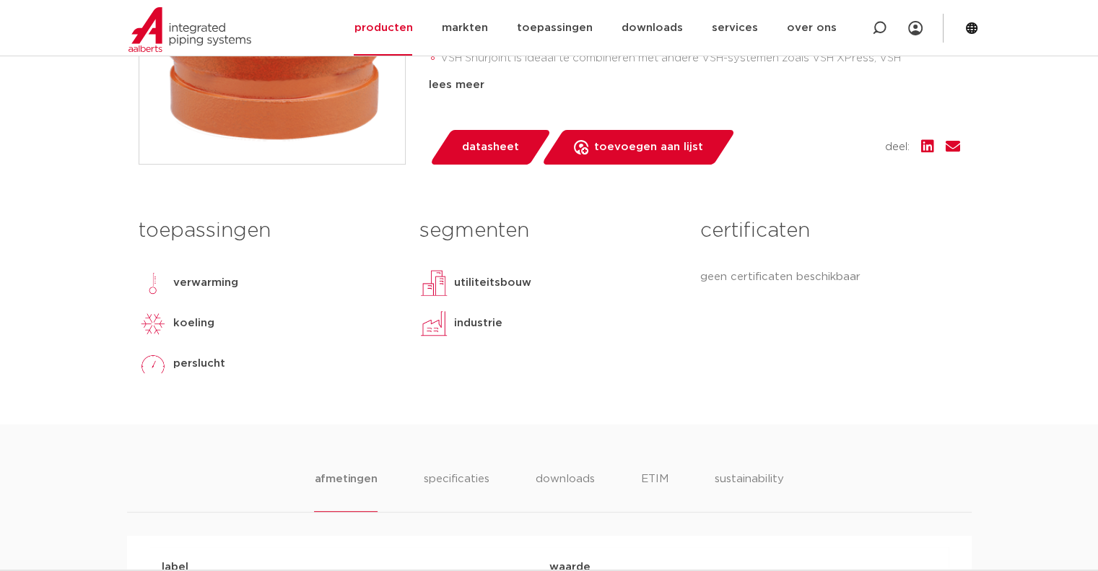
click at [500, 149] on span "datasheet" at bounding box center [490, 147] width 57 height 23
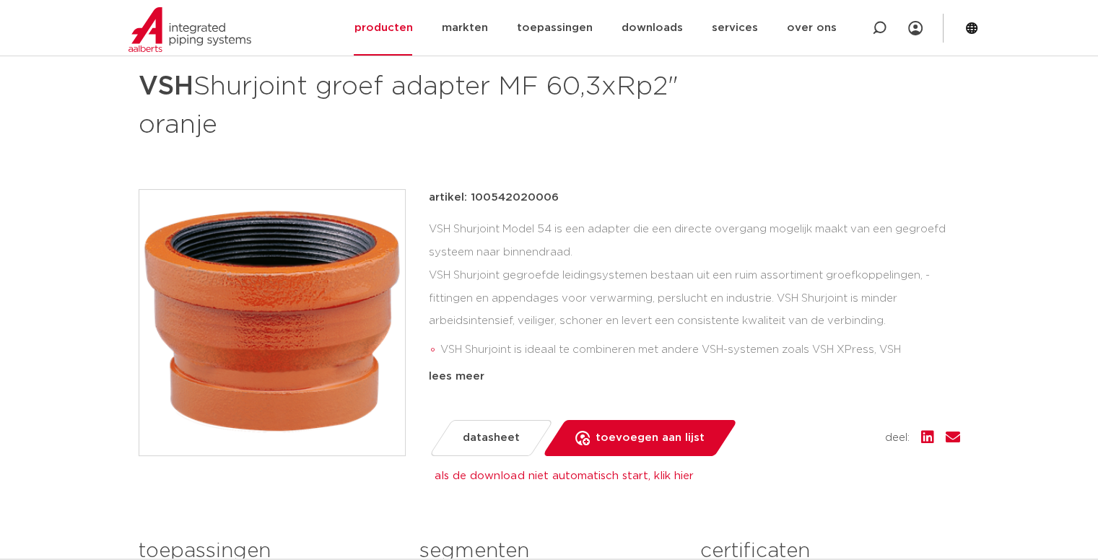
scroll to position [72, 0]
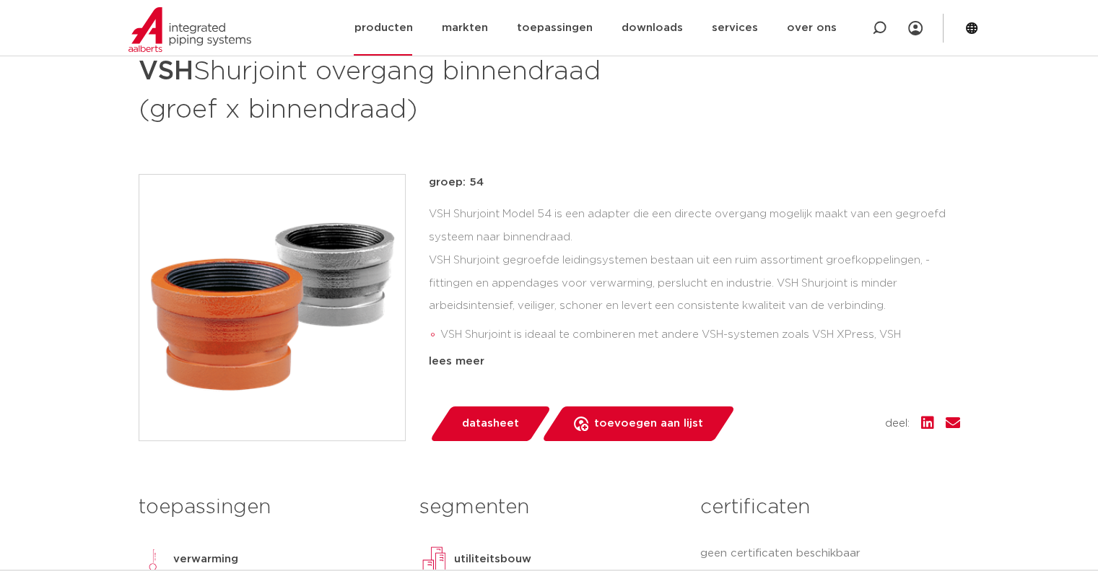
scroll to position [72, 0]
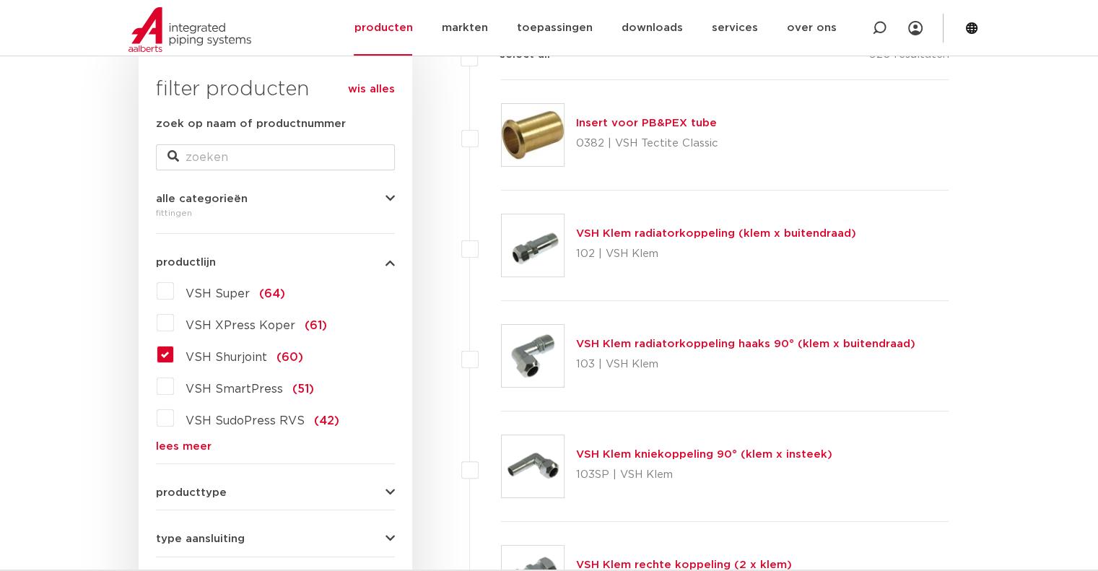
scroll to position [217, 0]
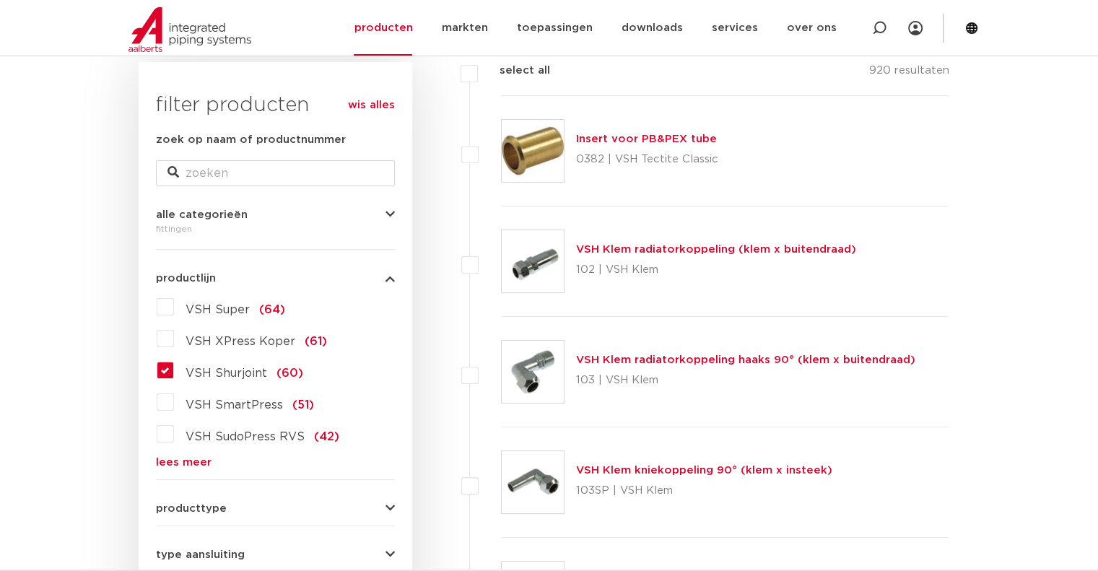
click at [174, 363] on label "VSH Shurjoint (60)" at bounding box center [238, 370] width 129 height 23
click at [0, 0] on input "VSH Shurjoint (60)" at bounding box center [0, 0] width 0 height 0
click at [174, 369] on label "VSH Shurjoint (60)" at bounding box center [238, 370] width 129 height 23
click at [0, 0] on input "VSH Shurjoint (60)" at bounding box center [0, 0] width 0 height 0
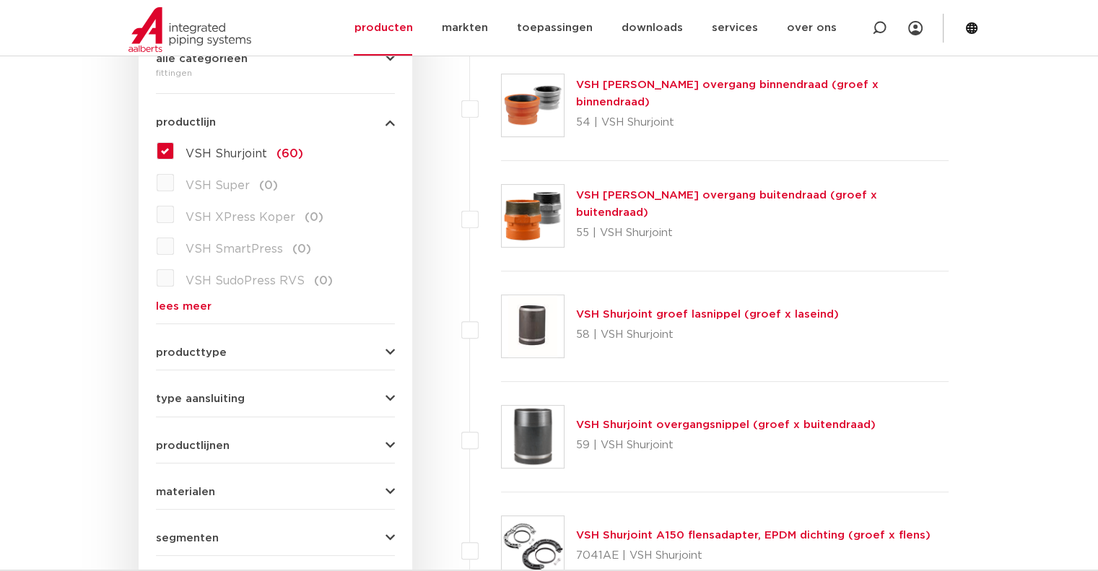
scroll to position [289, 0]
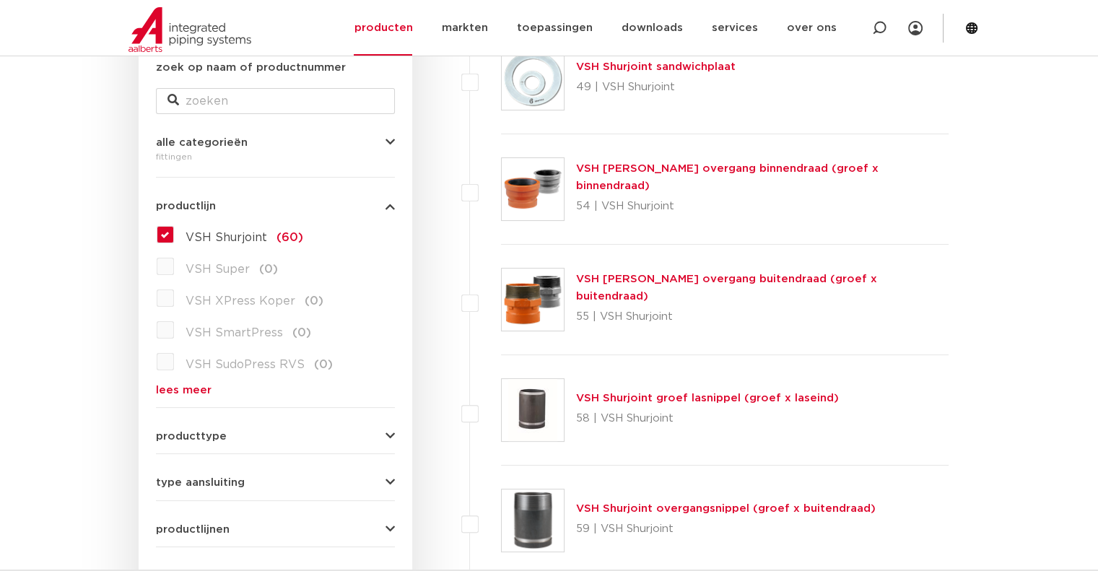
click at [717, 294] on link "VSH Shurjoint overgang buitendraad (groef x buitendraad)" at bounding box center [726, 288] width 301 height 28
click at [721, 282] on link "VSH Shurjoint overgang buitendraad (groef x buitendraad)" at bounding box center [726, 288] width 301 height 28
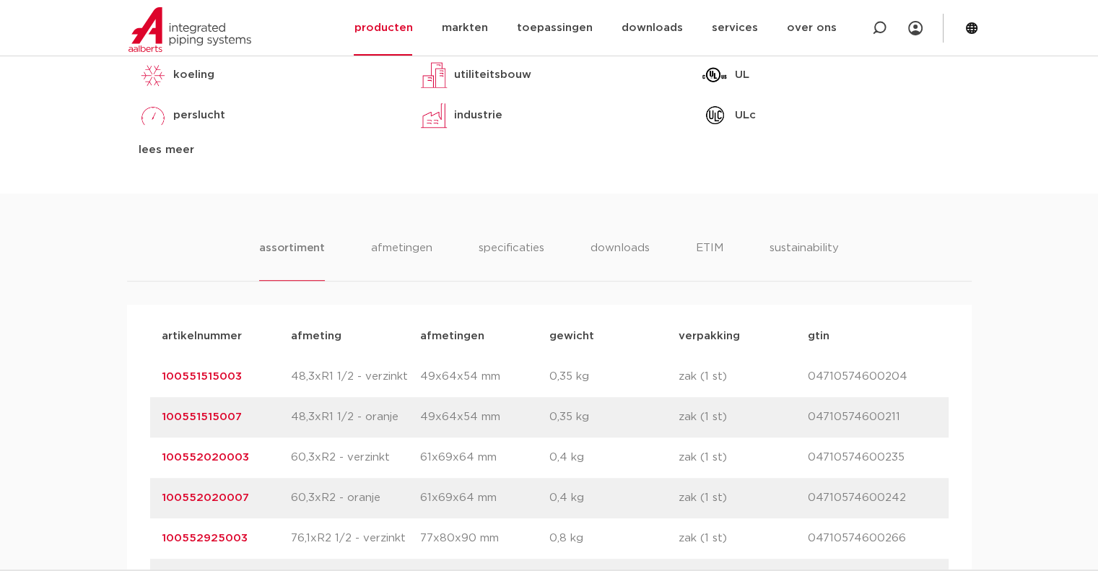
scroll to position [866, 0]
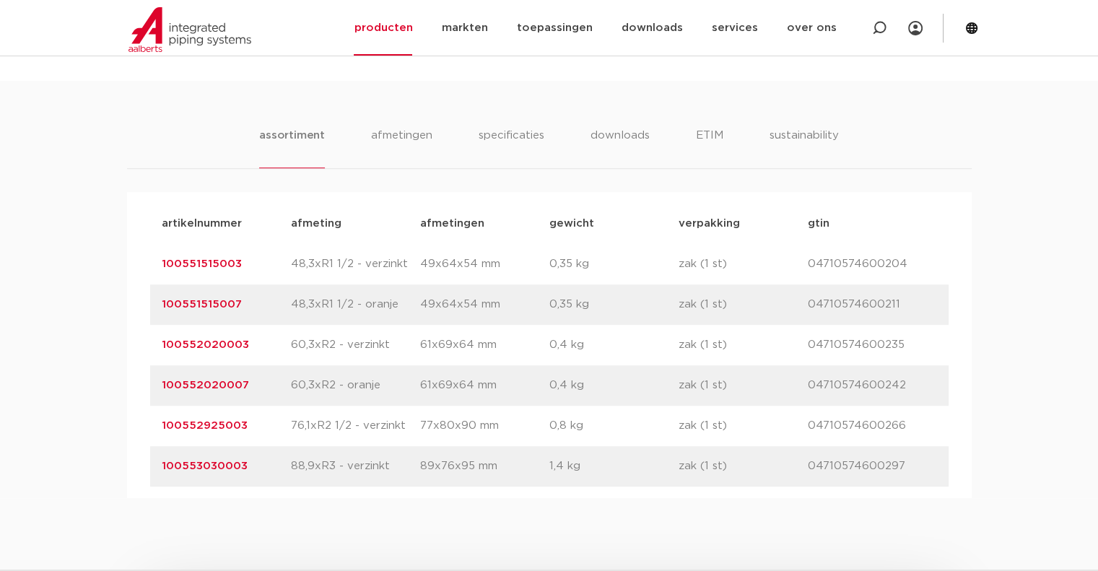
click at [198, 390] on link "100552020007" at bounding box center [205, 385] width 87 height 11
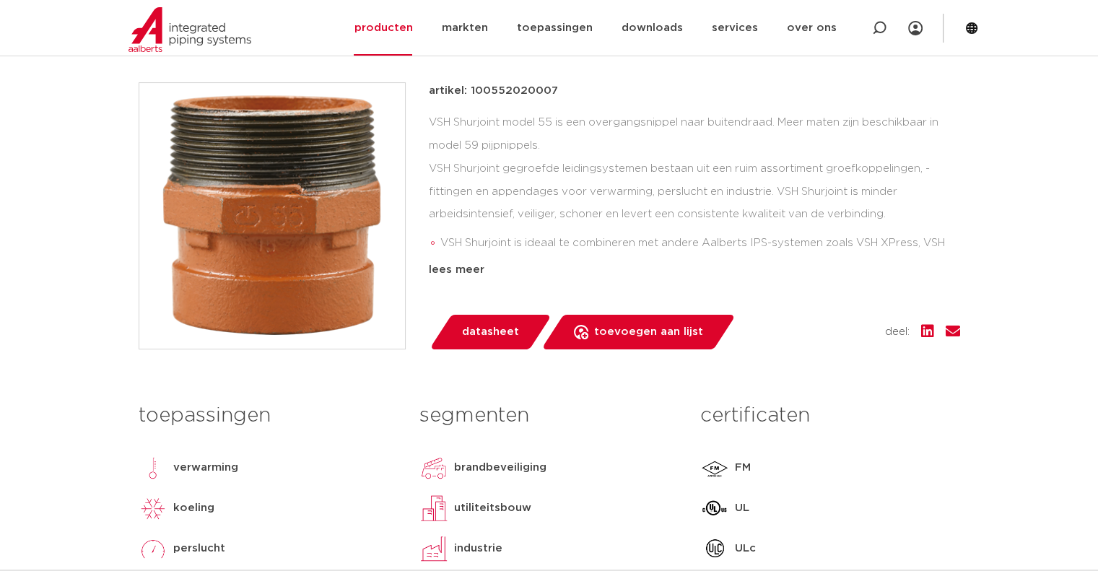
scroll to position [217, 0]
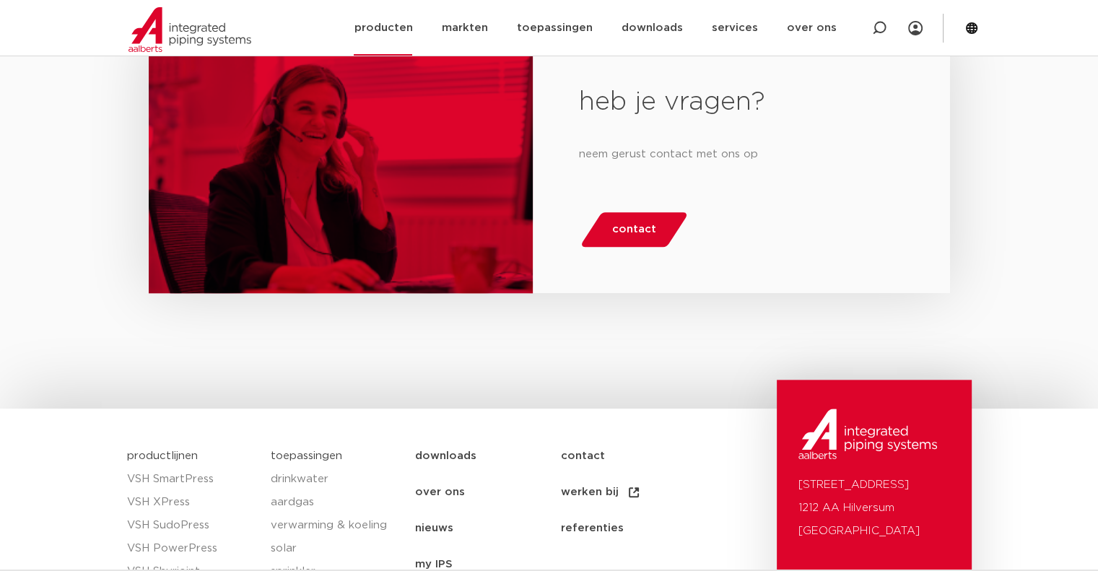
scroll to position [1230, 0]
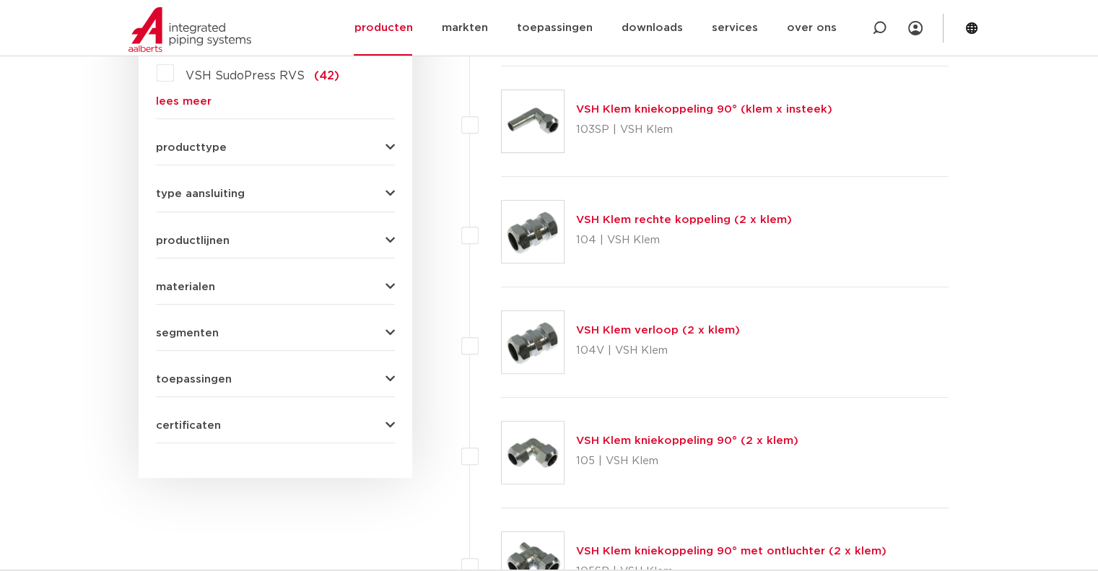
scroll to position [289, 0]
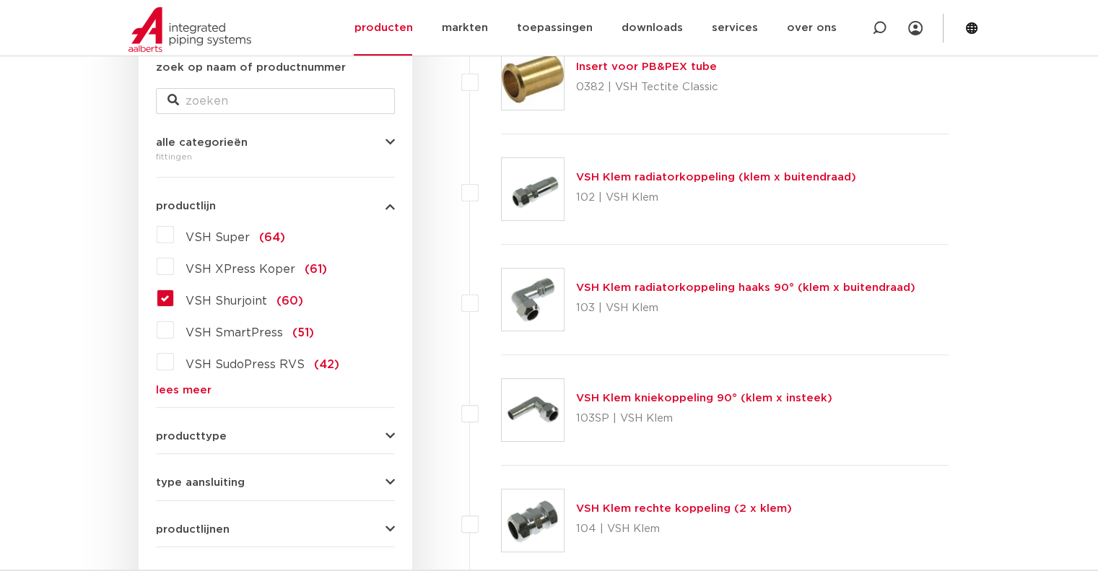
click at [174, 297] on label "VSH Shurjoint (60)" at bounding box center [238, 298] width 129 height 23
click at [0, 0] on input "VSH Shurjoint (60)" at bounding box center [0, 0] width 0 height 0
click at [174, 298] on label "VSH Shurjoint (60)" at bounding box center [238, 298] width 129 height 23
click at [0, 0] on input "VSH Shurjoint (60)" at bounding box center [0, 0] width 0 height 0
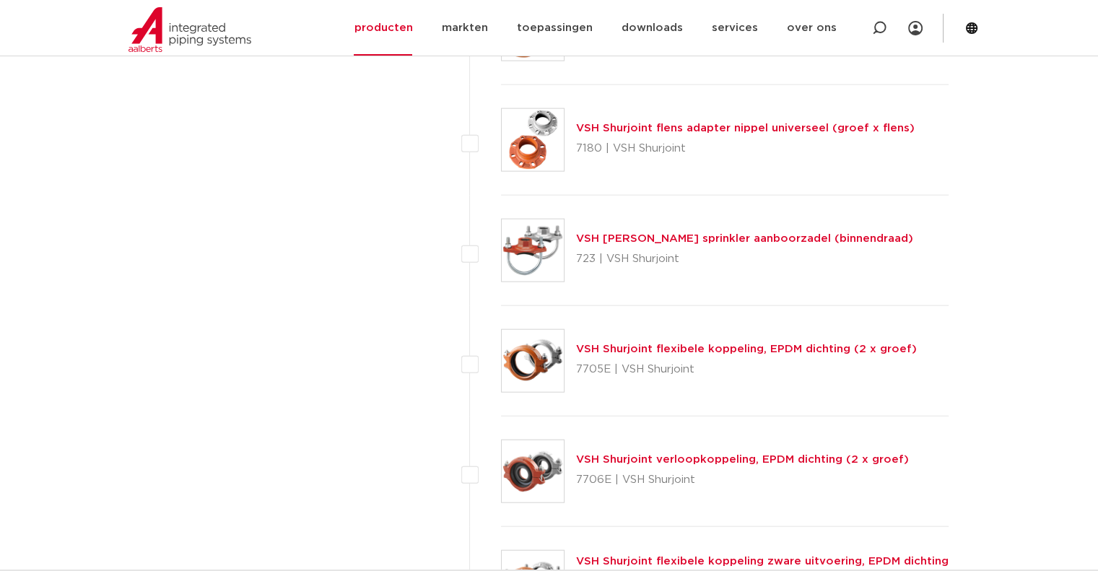
scroll to position [3321, 0]
click at [777, 344] on link "VSH Shurjoint flexibele koppeling, EPDM dichting (2 x groef)" at bounding box center [746, 348] width 341 height 11
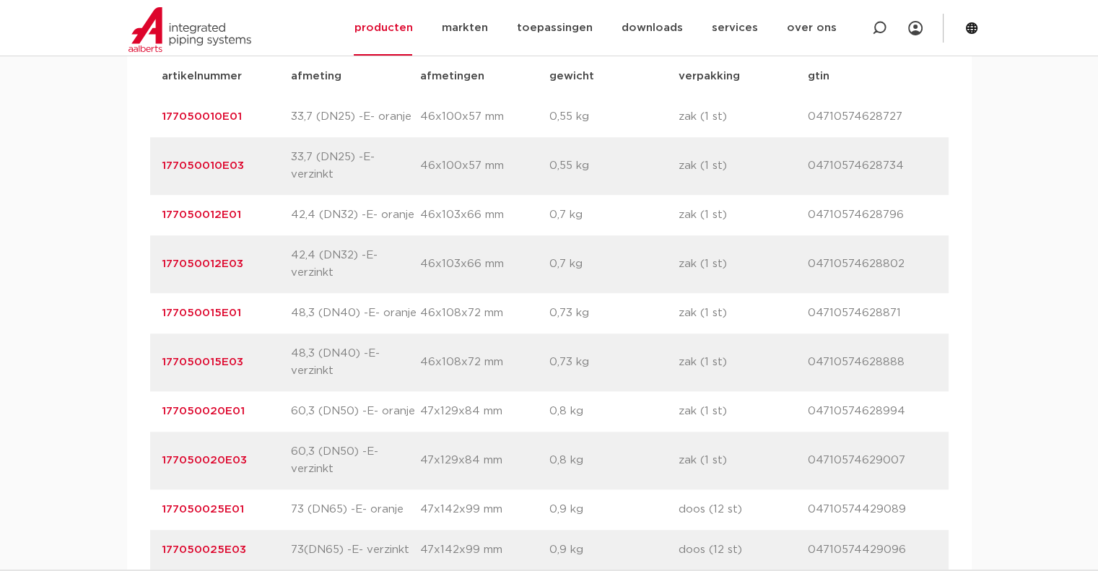
scroll to position [1083, 0]
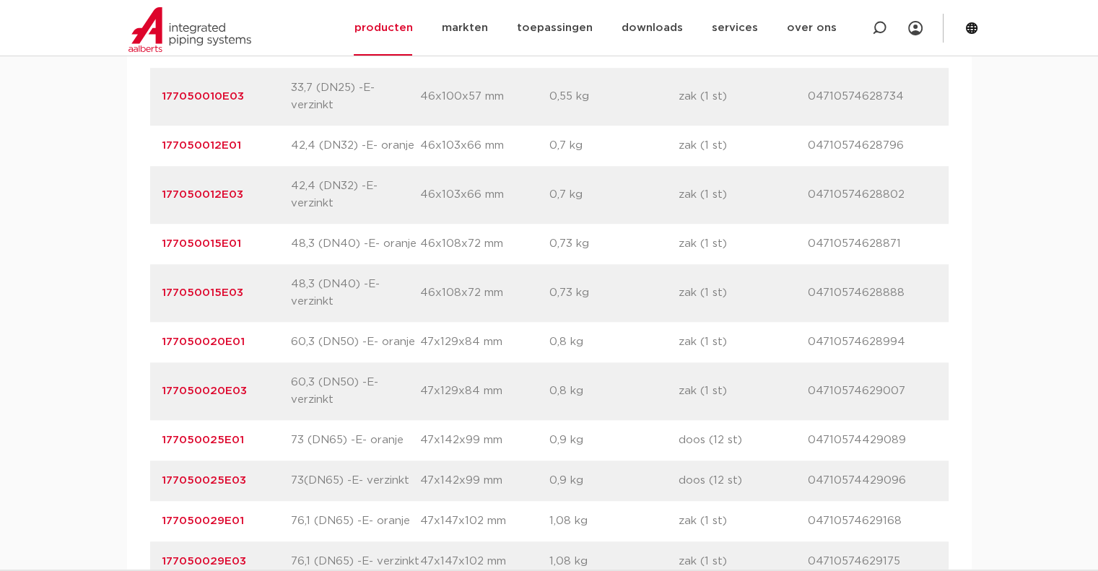
click at [214, 342] on link "177050020E01" at bounding box center [203, 341] width 83 height 11
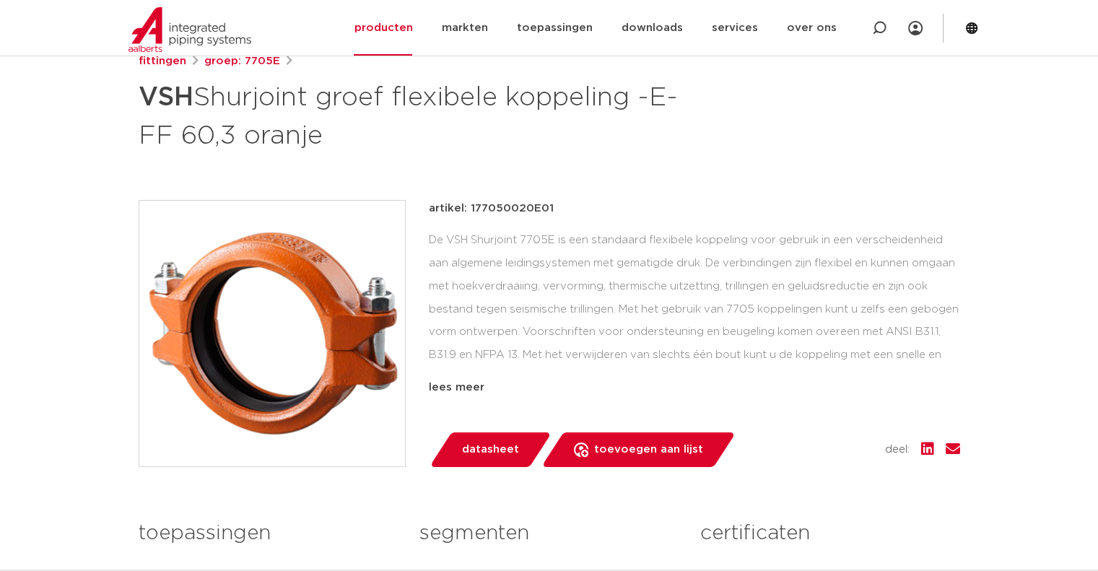
scroll to position [217, 0]
